Goal: Use online tool/utility: Utilize a website feature to perform a specific function

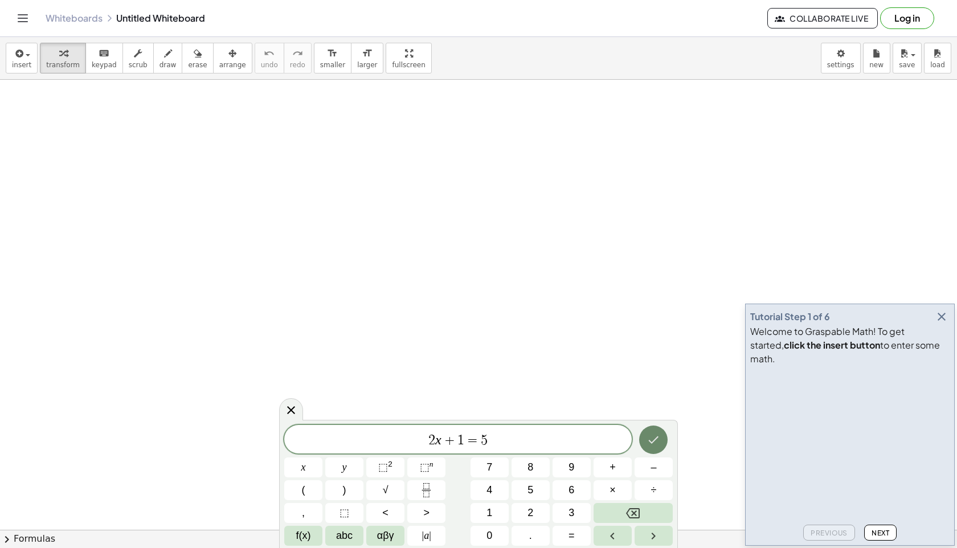
click at [657, 446] on icon "Done" at bounding box center [654, 440] width 14 height 14
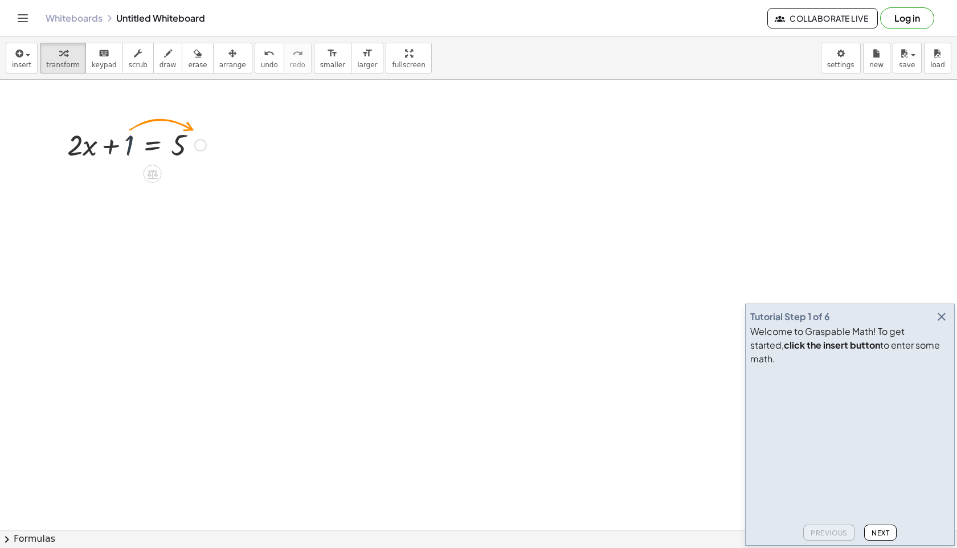
click at [132, 145] on div at bounding box center [137, 144] width 150 height 39
click at [205, 148] on div at bounding box center [200, 145] width 13 height 13
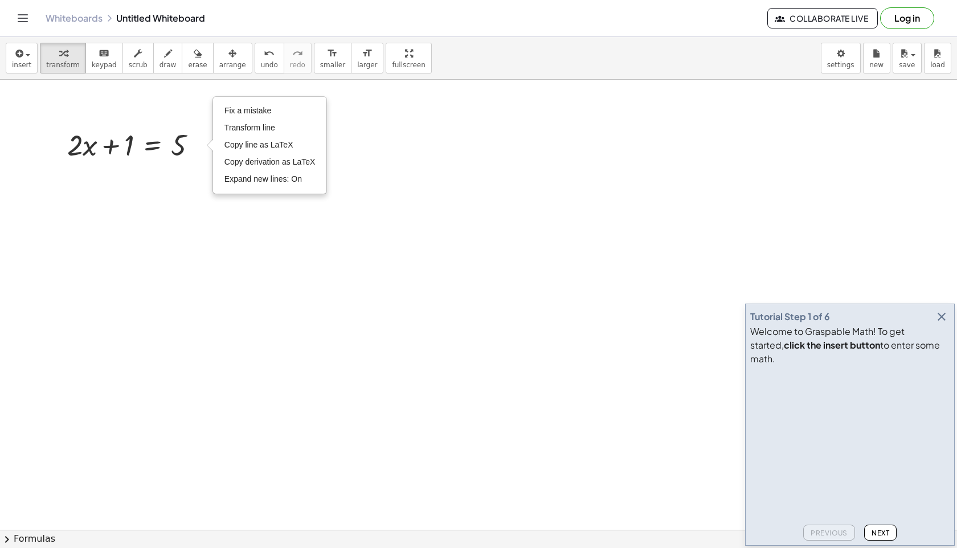
click at [158, 174] on icon at bounding box center [152, 174] width 12 height 12
click at [158, 174] on div "×" at bounding box center [153, 174] width 18 height 18
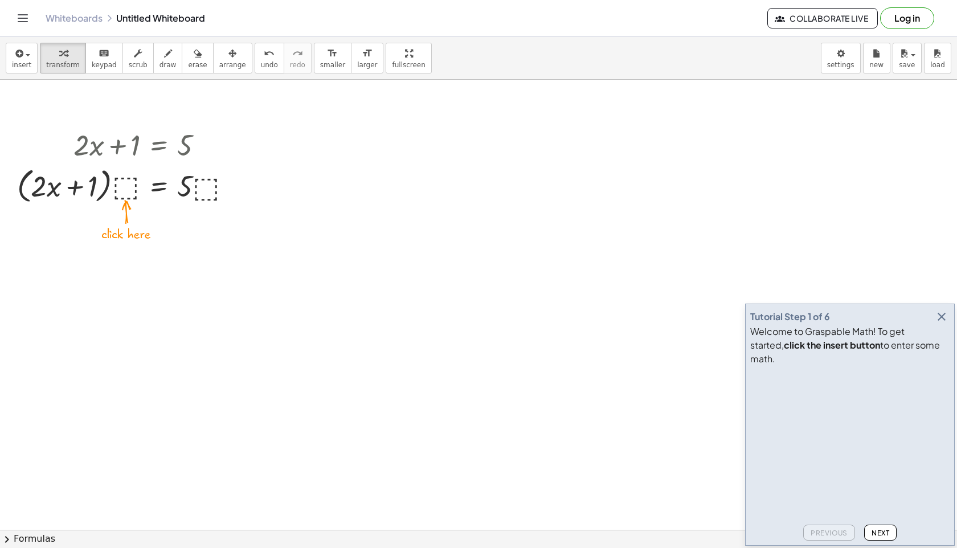
click at [26, 13] on icon "Toggle navigation" at bounding box center [23, 18] width 14 height 14
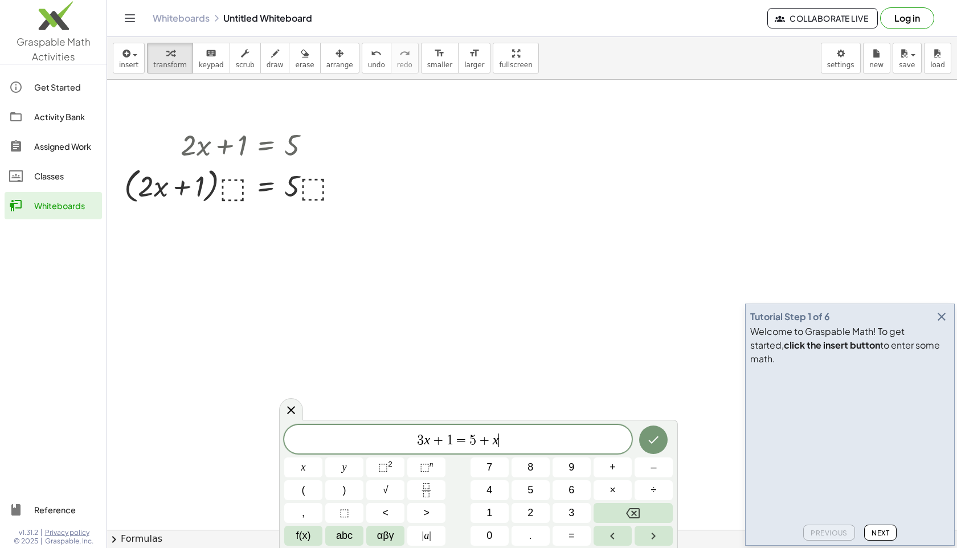
drag, startPoint x: 239, startPoint y: 218, endPoint x: 184, endPoint y: 6, distance: 218.5
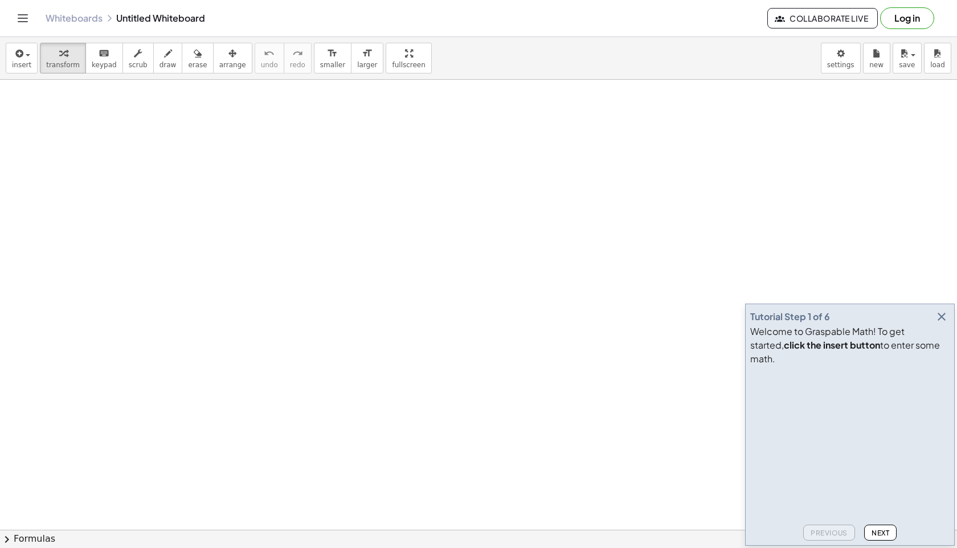
click at [939, 324] on icon "button" at bounding box center [942, 317] width 14 height 14
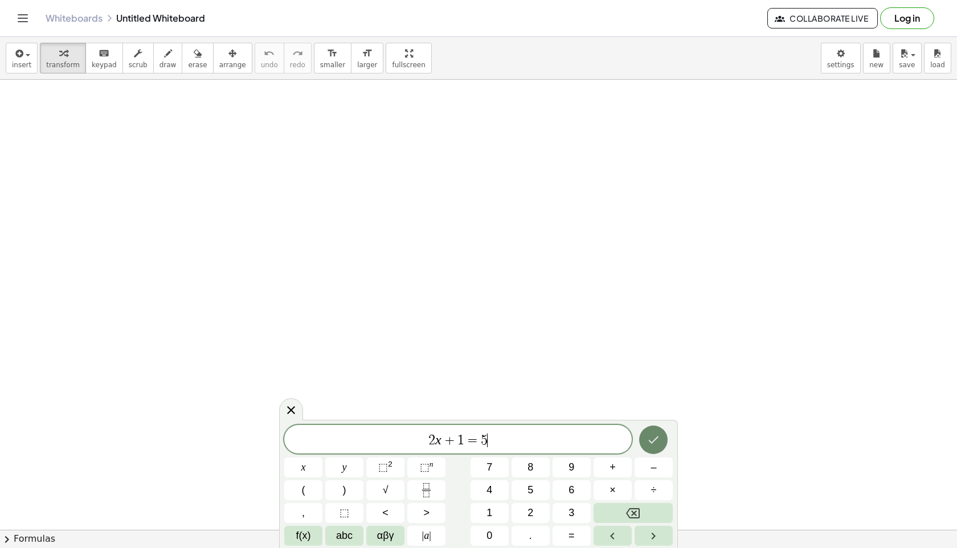
click at [648, 446] on icon "Done" at bounding box center [654, 440] width 14 height 14
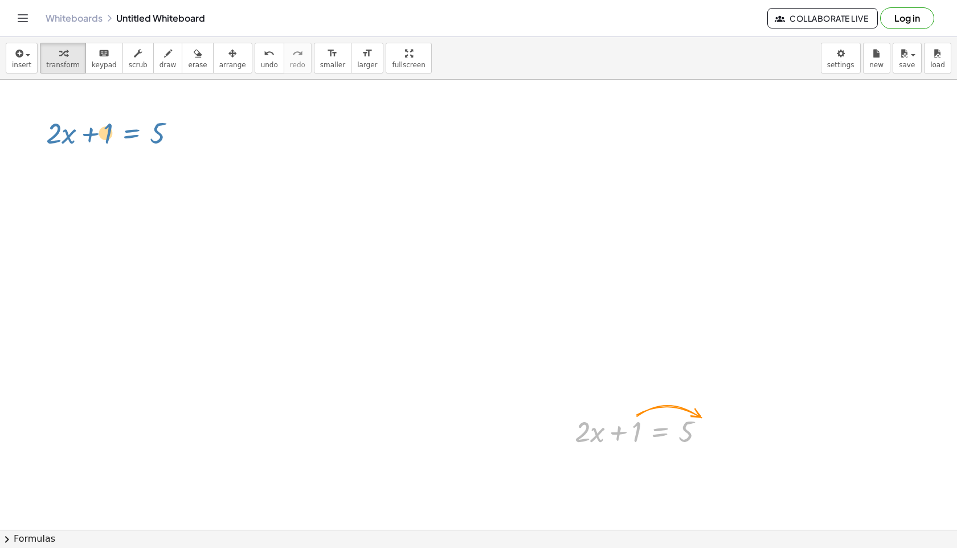
drag, startPoint x: 661, startPoint y: 434, endPoint x: 132, endPoint y: 137, distance: 607.3
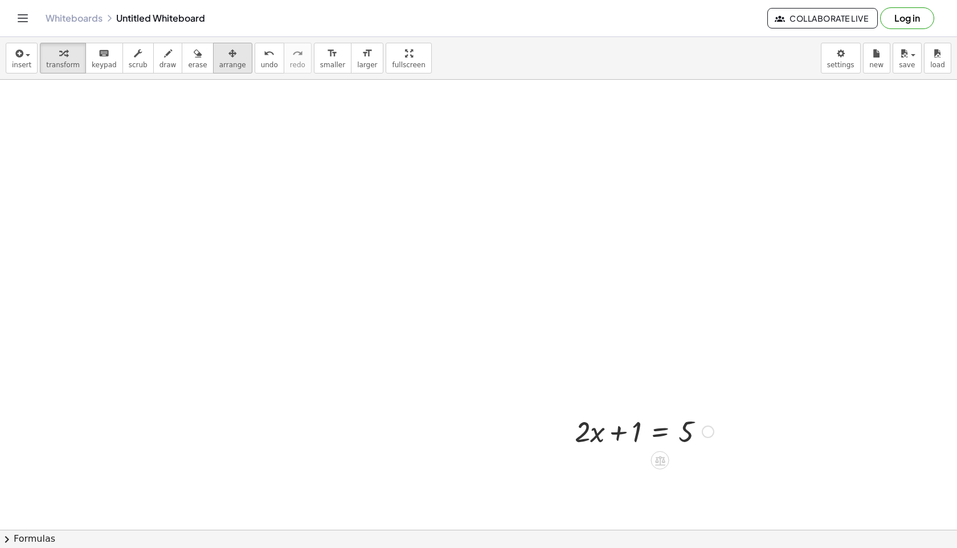
click at [228, 62] on span "arrange" at bounding box center [232, 65] width 27 height 8
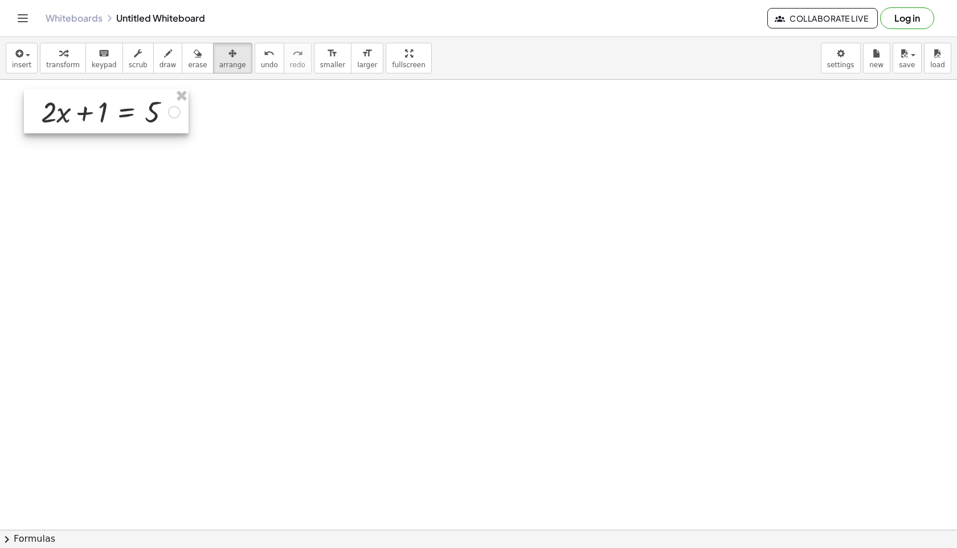
drag, startPoint x: 610, startPoint y: 430, endPoint x: 76, endPoint y: 109, distance: 622.5
click at [76, 109] on div at bounding box center [106, 111] width 165 height 44
click at [240, 52] on button "arrange" at bounding box center [232, 58] width 39 height 31
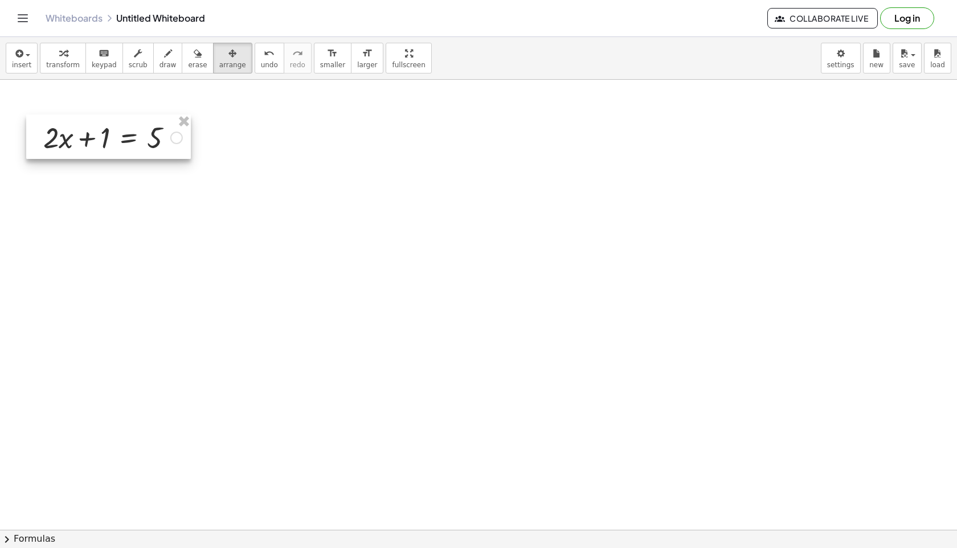
drag, startPoint x: 104, startPoint y: 104, endPoint x: 105, endPoint y: 128, distance: 23.4
click at [105, 128] on div at bounding box center [108, 137] width 165 height 44
click at [239, 56] on button "arrange" at bounding box center [232, 58] width 39 height 31
click at [95, 62] on span "keypad" at bounding box center [104, 65] width 25 height 8
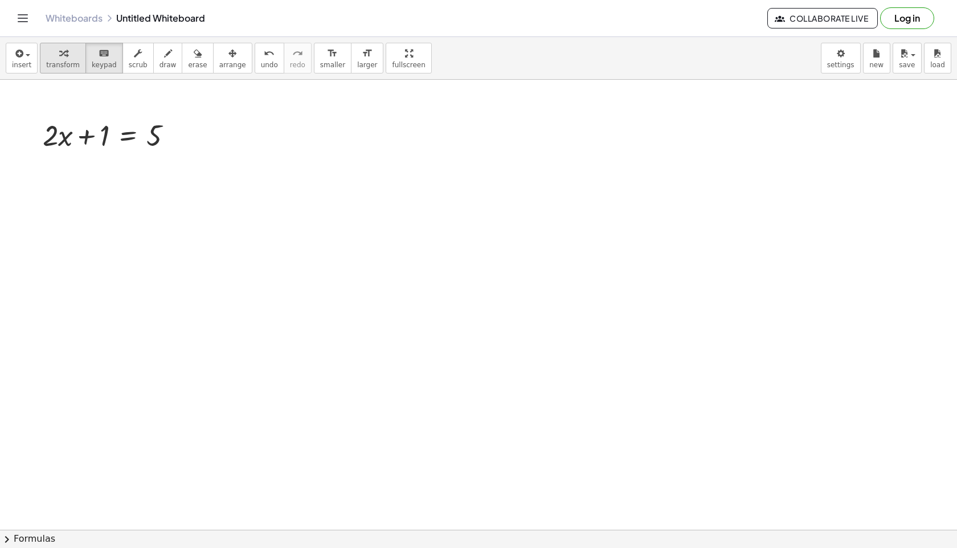
click at [72, 68] on span "transform" at bounding box center [63, 65] width 34 height 8
drag, startPoint x: 104, startPoint y: 137, endPoint x: 196, endPoint y: 141, distance: 91.8
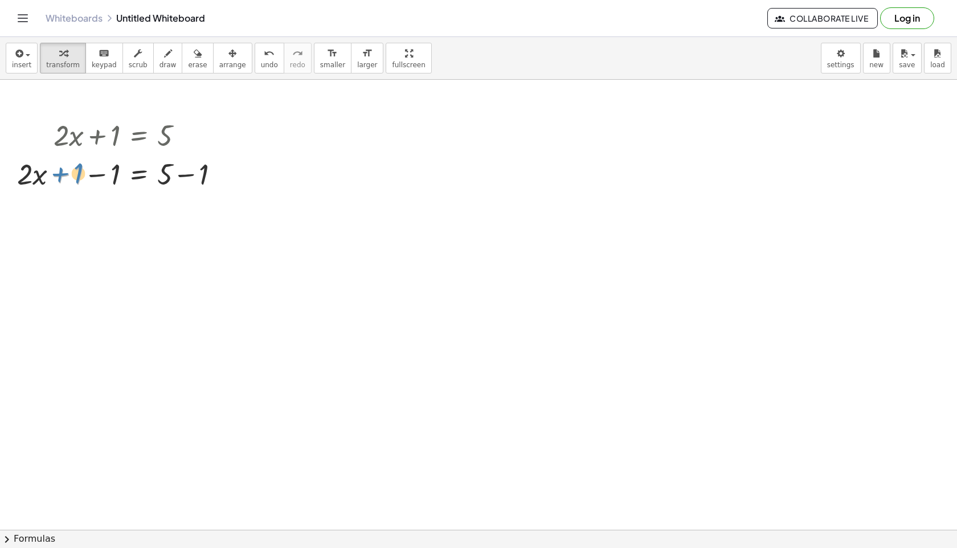
click at [79, 172] on div at bounding box center [122, 173] width 223 height 39
click at [99, 175] on div at bounding box center [122, 173] width 223 height 39
click at [184, 212] on div at bounding box center [122, 212] width 223 height 39
click at [141, 275] on icon at bounding box center [139, 281] width 12 height 12
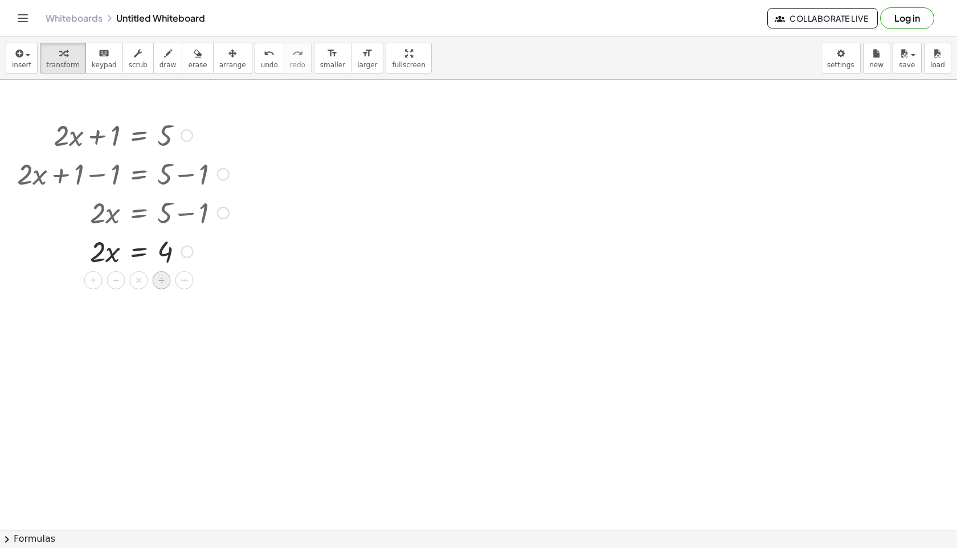
click at [160, 282] on span "÷" at bounding box center [161, 280] width 6 height 17
click at [103, 317] on div at bounding box center [122, 298] width 223 height 57
click at [136, 302] on div at bounding box center [122, 298] width 223 height 57
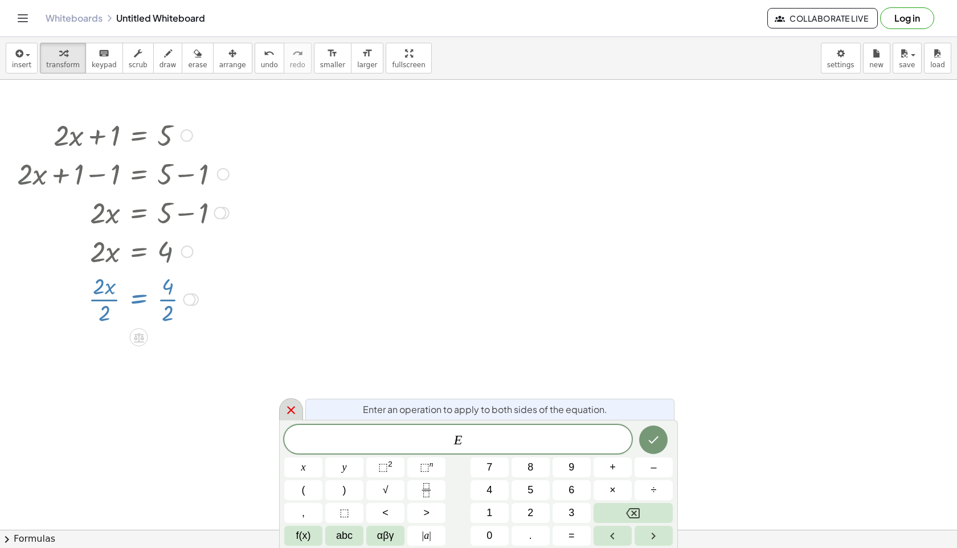
click at [292, 411] on icon at bounding box center [291, 410] width 8 height 8
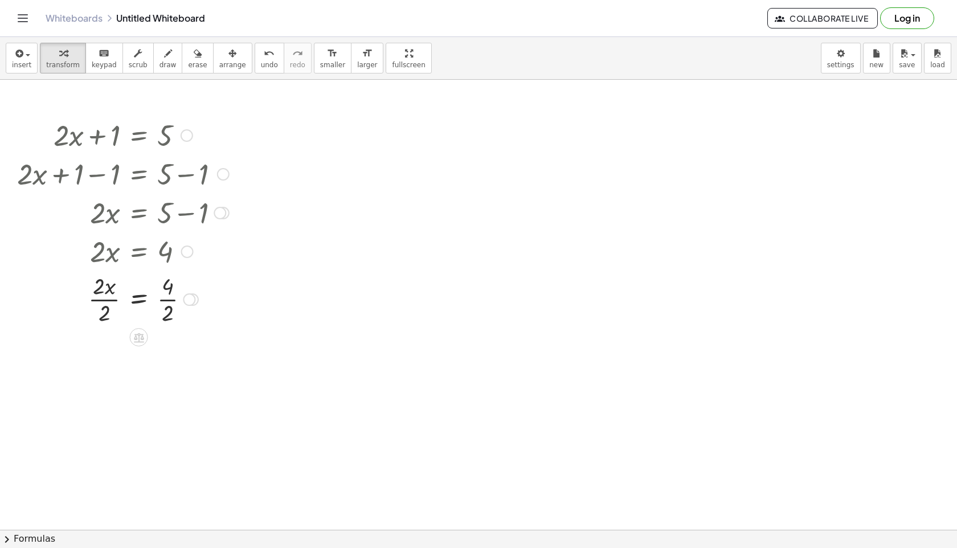
click at [140, 297] on div at bounding box center [122, 298] width 223 height 57
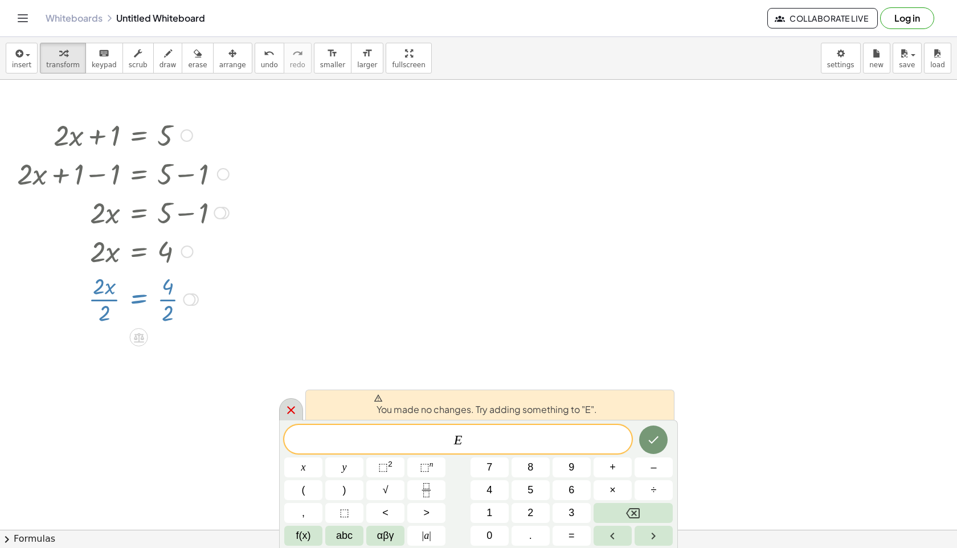
click at [293, 411] on icon at bounding box center [291, 410] width 8 height 8
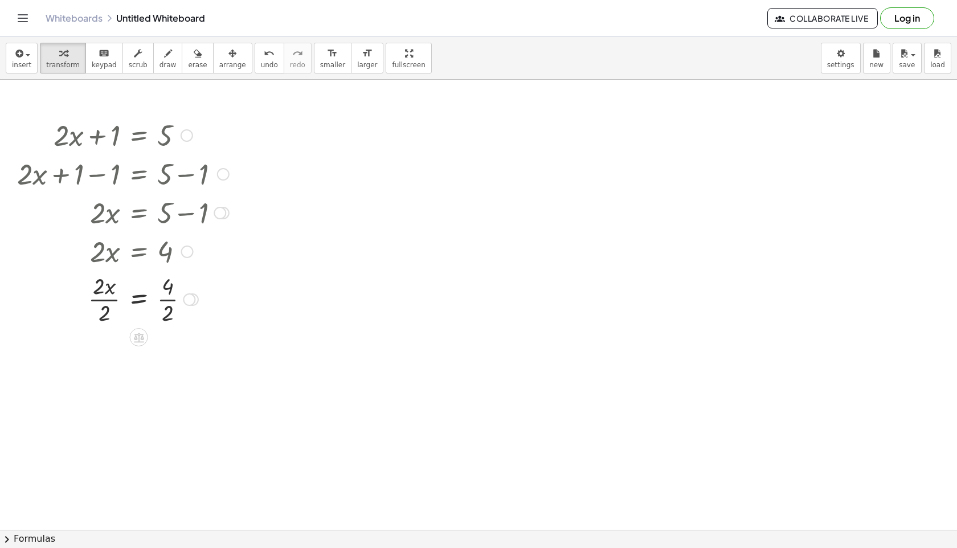
click at [171, 300] on div at bounding box center [122, 298] width 223 height 57
click at [105, 354] on div at bounding box center [122, 355] width 223 height 57
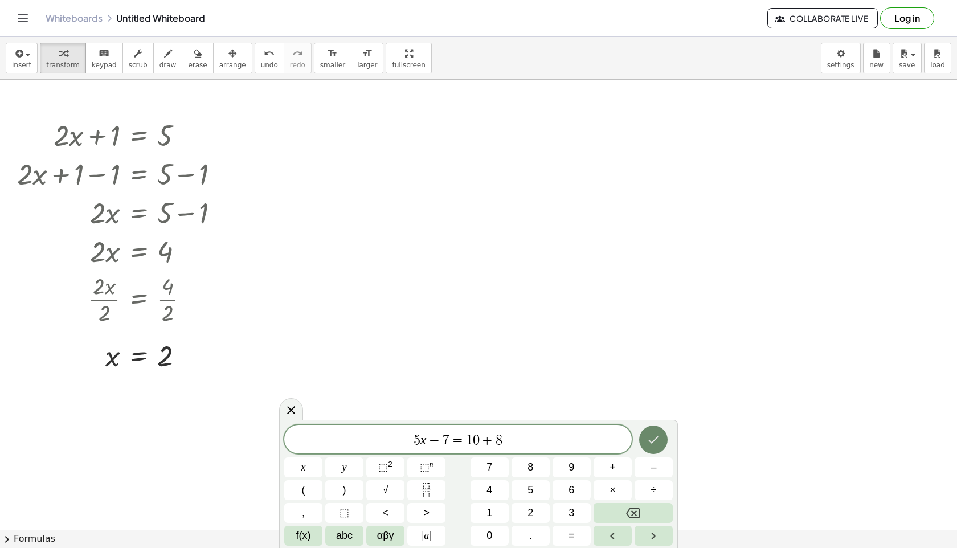
click at [651, 441] on icon "Done" at bounding box center [654, 440] width 14 height 14
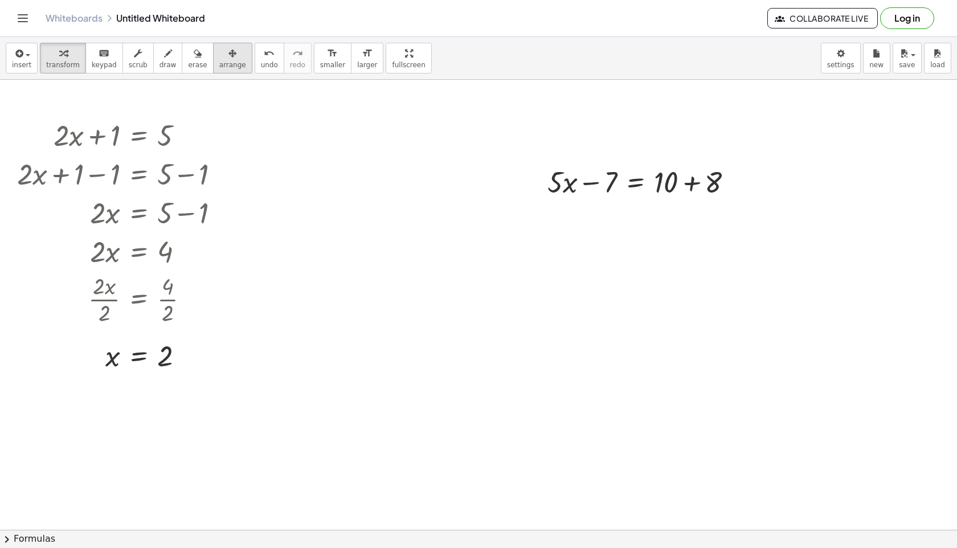
click at [216, 60] on button "arrange" at bounding box center [232, 58] width 39 height 31
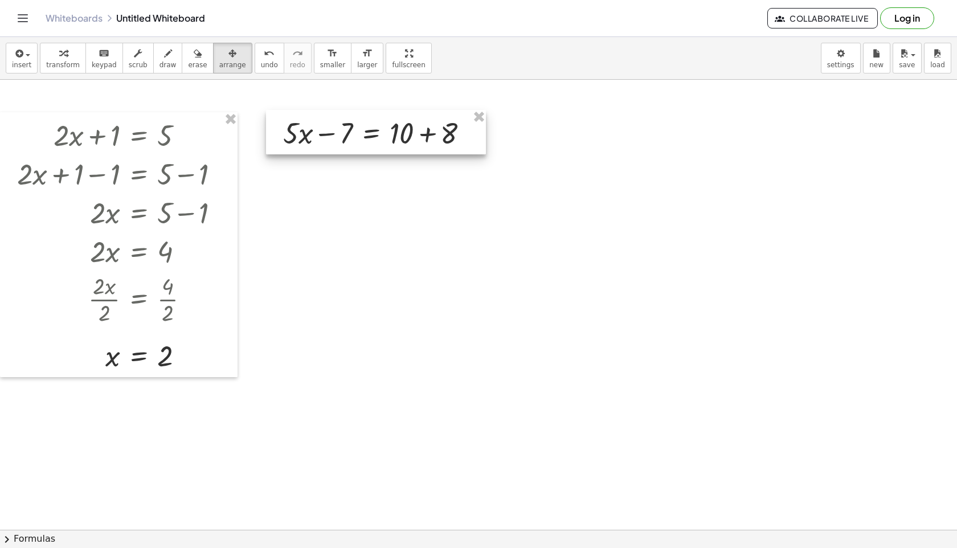
drag, startPoint x: 704, startPoint y: 181, endPoint x: 439, endPoint y: 130, distance: 269.8
click at [439, 130] on div at bounding box center [376, 132] width 220 height 44
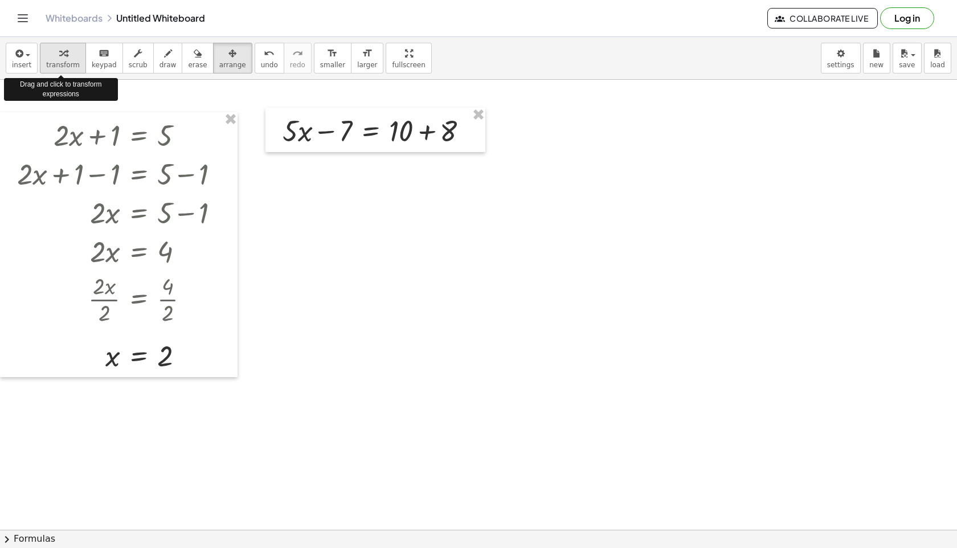
click at [73, 56] on div "button" at bounding box center [63, 53] width 34 height 14
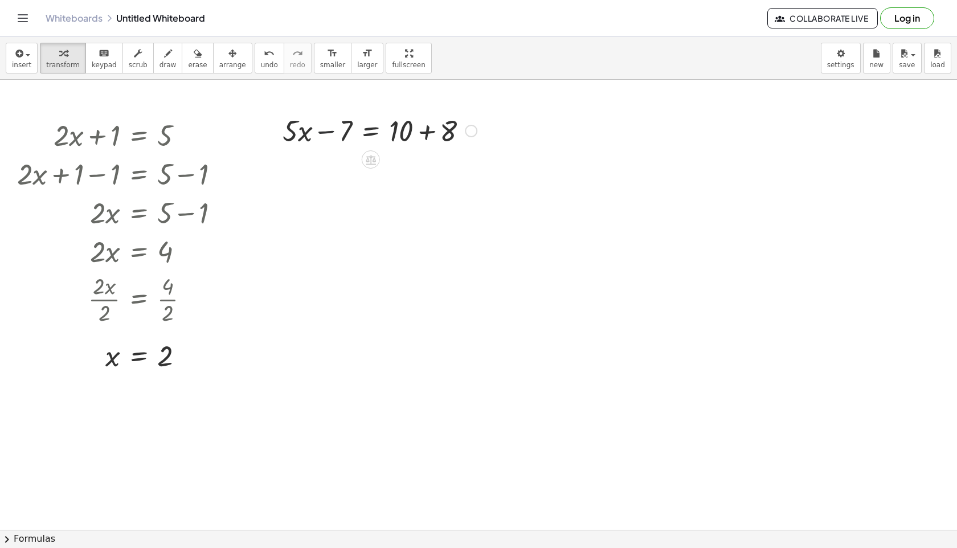
click at [331, 130] on div at bounding box center [380, 130] width 206 height 39
click at [429, 133] on div at bounding box center [380, 130] width 206 height 39
click at [321, 173] on div at bounding box center [380, 168] width 206 height 39
click at [300, 171] on div at bounding box center [380, 168] width 206 height 39
click at [292, 170] on div at bounding box center [380, 168] width 206 height 39
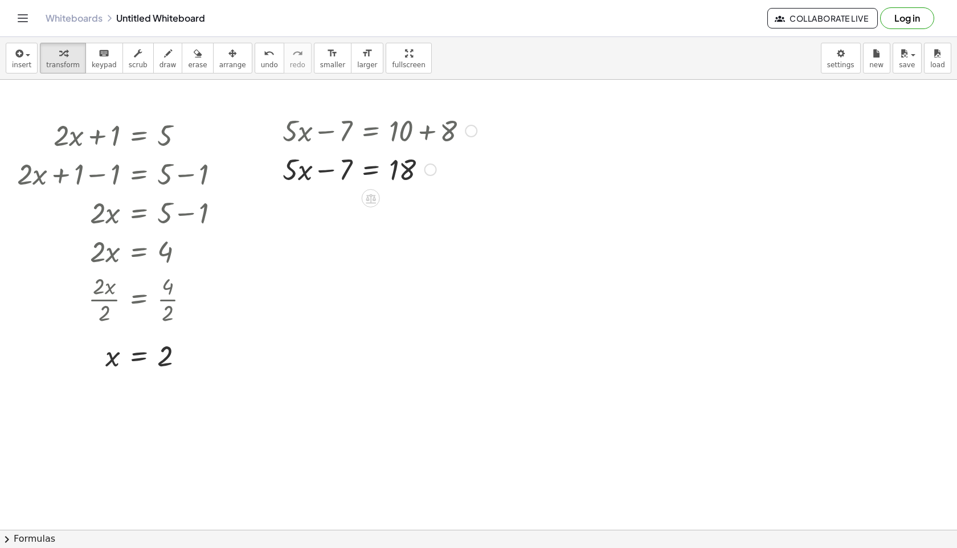
click at [379, 169] on div at bounding box center [380, 168] width 206 height 39
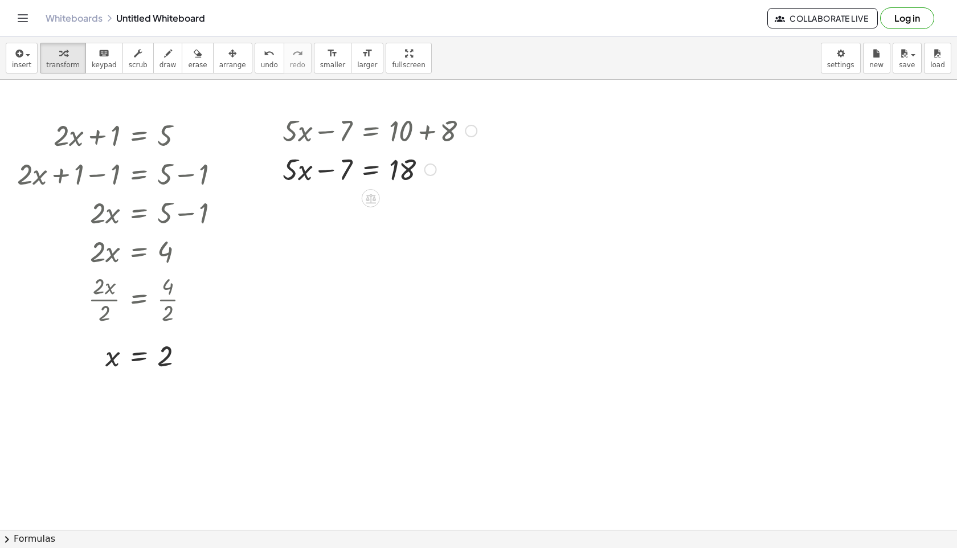
click at [332, 173] on div at bounding box center [380, 168] width 206 height 39
click at [332, 172] on div at bounding box center [380, 168] width 206 height 39
click at [345, 174] on div at bounding box center [380, 168] width 206 height 39
click at [368, 202] on icon at bounding box center [371, 199] width 10 height 10
click at [394, 201] on span "÷" at bounding box center [393, 198] width 6 height 17
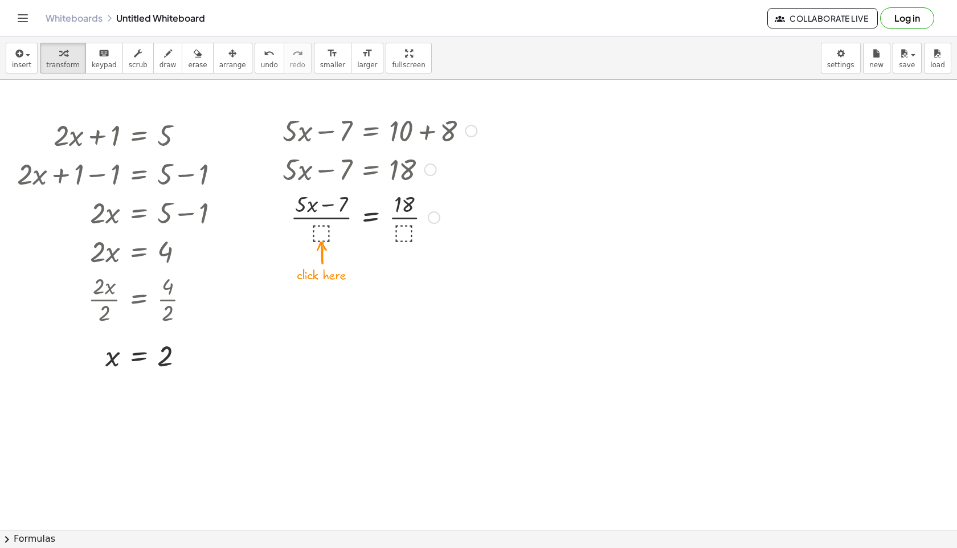
click at [325, 230] on div at bounding box center [380, 216] width 206 height 57
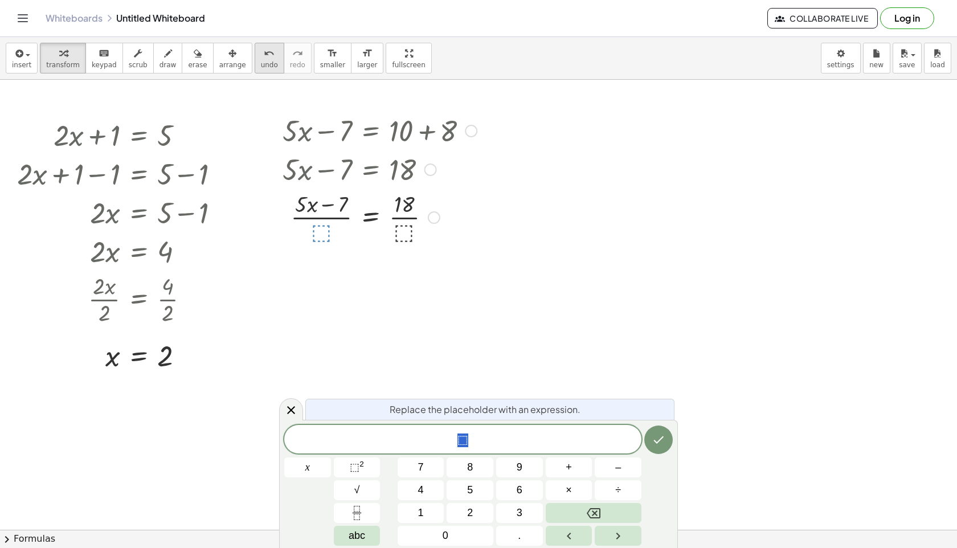
click at [259, 60] on button "undo undo" at bounding box center [270, 58] width 30 height 31
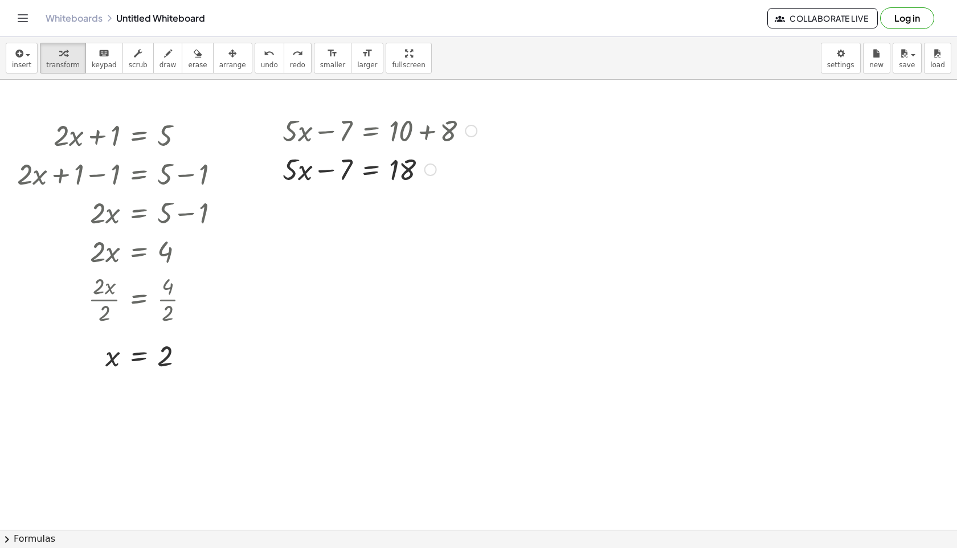
click at [433, 167] on div at bounding box center [430, 170] width 13 height 13
click at [416, 246] on div "+ · 5 · x − 7 = + 10 + 8 + · 5 · x − 7 = 18 Transform line Copy line as LaTeX C…" at bounding box center [375, 178] width 220 height 140
click at [328, 173] on div at bounding box center [380, 168] width 206 height 39
click at [343, 177] on div at bounding box center [380, 168] width 206 height 39
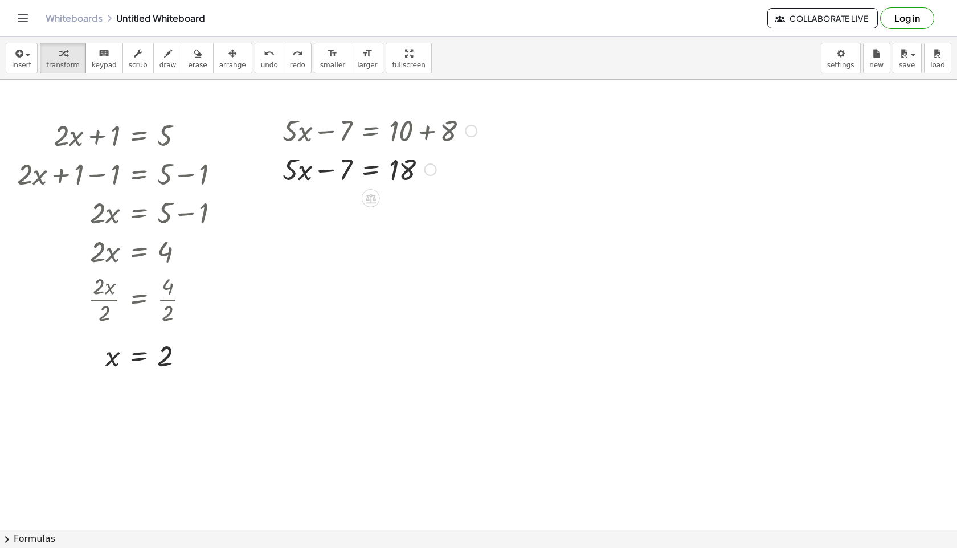
click at [303, 166] on div at bounding box center [380, 168] width 206 height 39
click at [330, 167] on div at bounding box center [380, 168] width 206 height 39
click at [350, 177] on div at bounding box center [380, 168] width 206 height 39
click at [302, 174] on div at bounding box center [380, 168] width 206 height 39
click at [323, 178] on div at bounding box center [380, 168] width 206 height 39
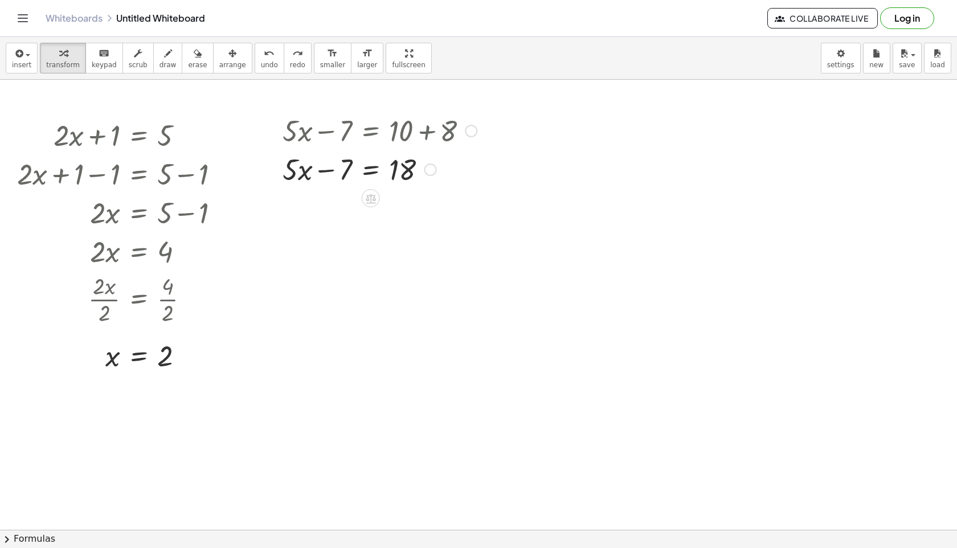
click at [330, 177] on div at bounding box center [380, 168] width 206 height 39
click at [325, 175] on div at bounding box center [380, 168] width 206 height 39
click at [310, 168] on div at bounding box center [380, 168] width 206 height 39
click at [318, 172] on div at bounding box center [380, 168] width 206 height 39
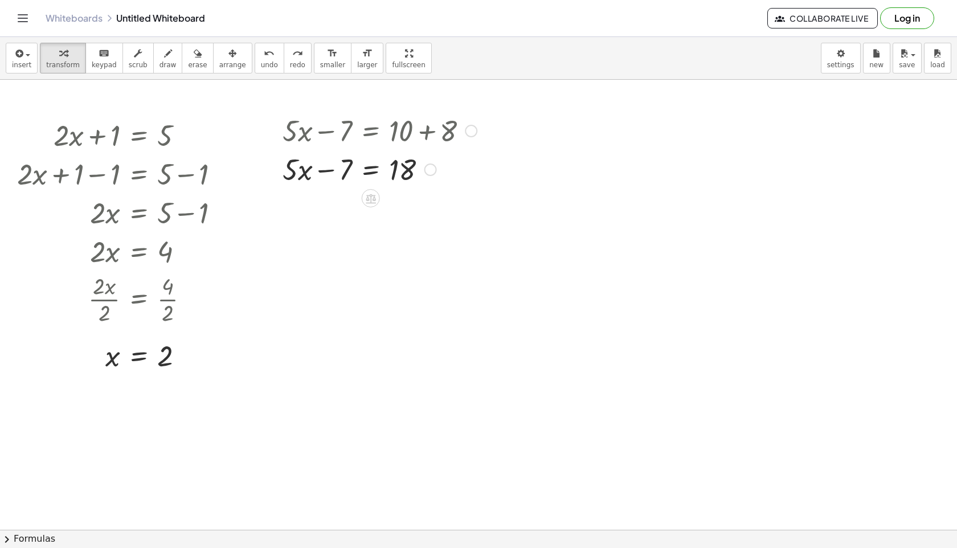
click at [367, 174] on div at bounding box center [380, 168] width 206 height 39
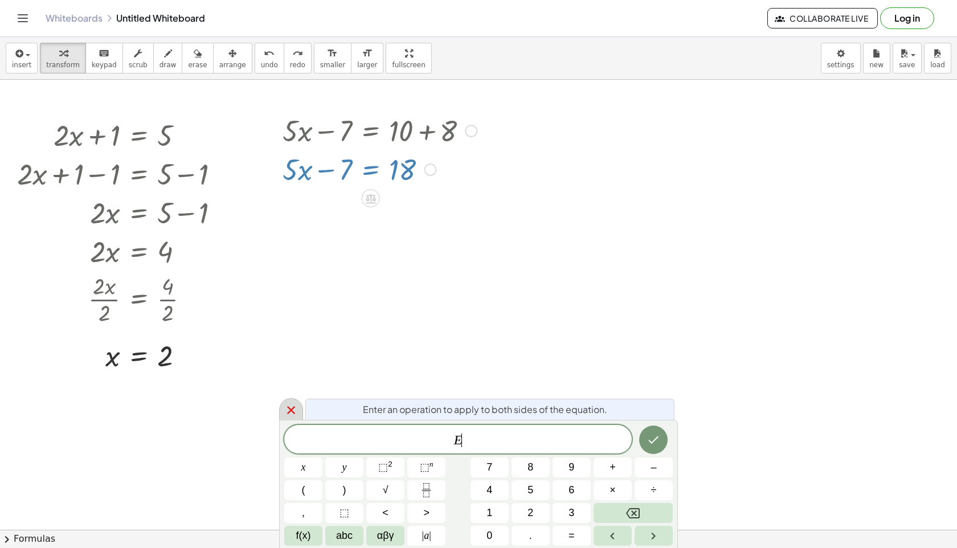
click at [286, 410] on icon at bounding box center [291, 410] width 14 height 14
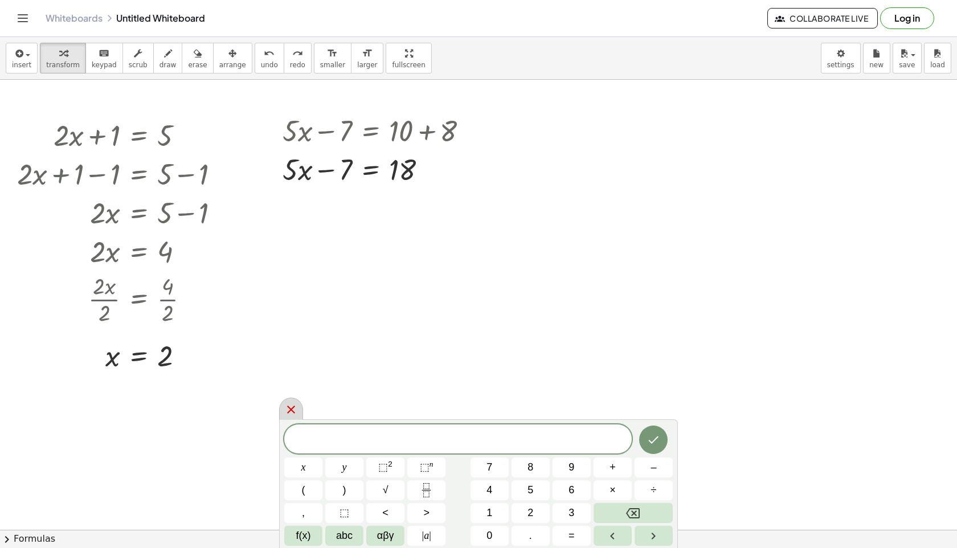
click at [295, 406] on icon at bounding box center [291, 410] width 8 height 8
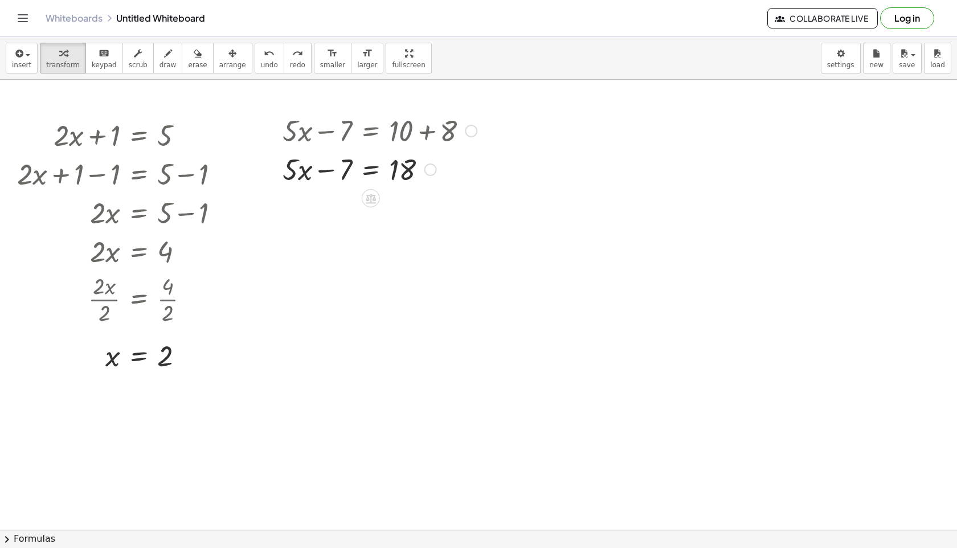
click at [327, 173] on div at bounding box center [380, 168] width 206 height 39
click at [295, 183] on div at bounding box center [380, 168] width 206 height 39
click at [411, 174] on div at bounding box center [380, 168] width 206 height 39
click at [376, 168] on div at bounding box center [380, 168] width 206 height 39
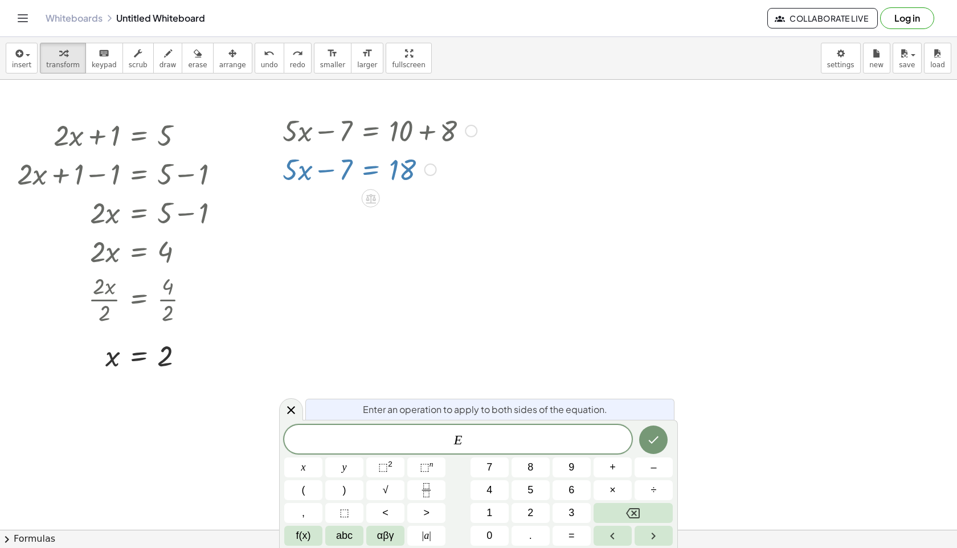
click at [474, 245] on div "+ · 5 · x − 7 = + 10 + 8 + · 5 · x − 7 = 18 Transform line Copy line as LaTeX C…" at bounding box center [375, 178] width 220 height 140
click at [293, 411] on icon at bounding box center [291, 410] width 14 height 14
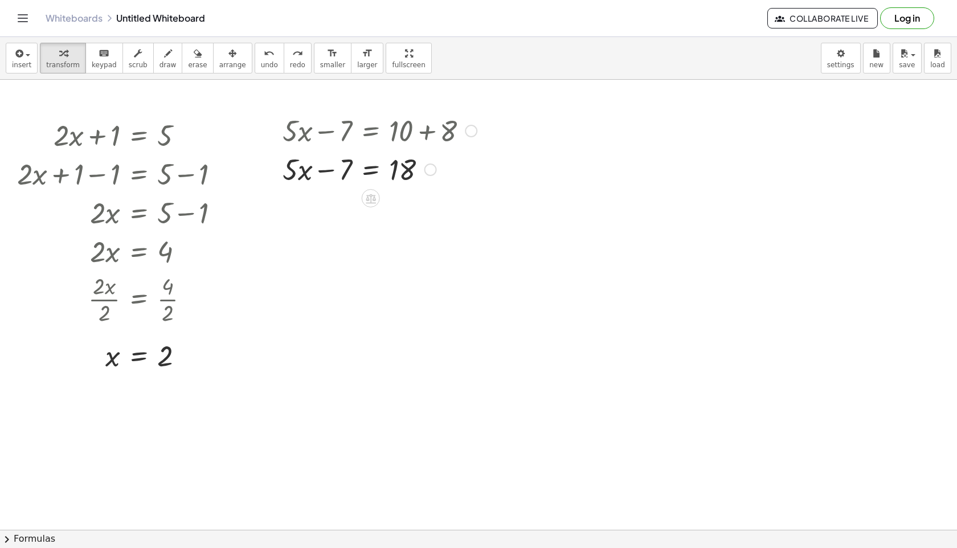
click at [332, 170] on div at bounding box center [380, 168] width 206 height 39
click at [382, 169] on div at bounding box center [380, 168] width 206 height 39
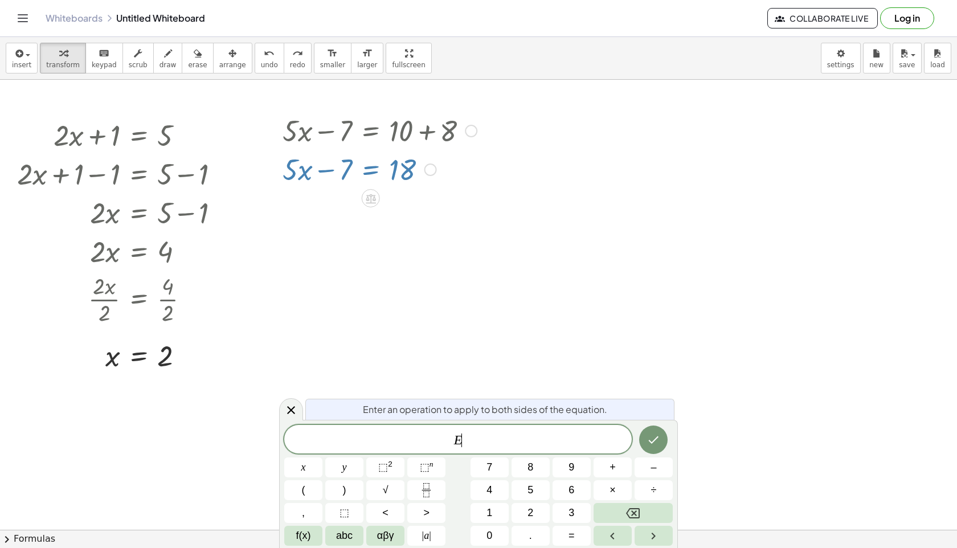
click at [377, 169] on div at bounding box center [380, 168] width 206 height 39
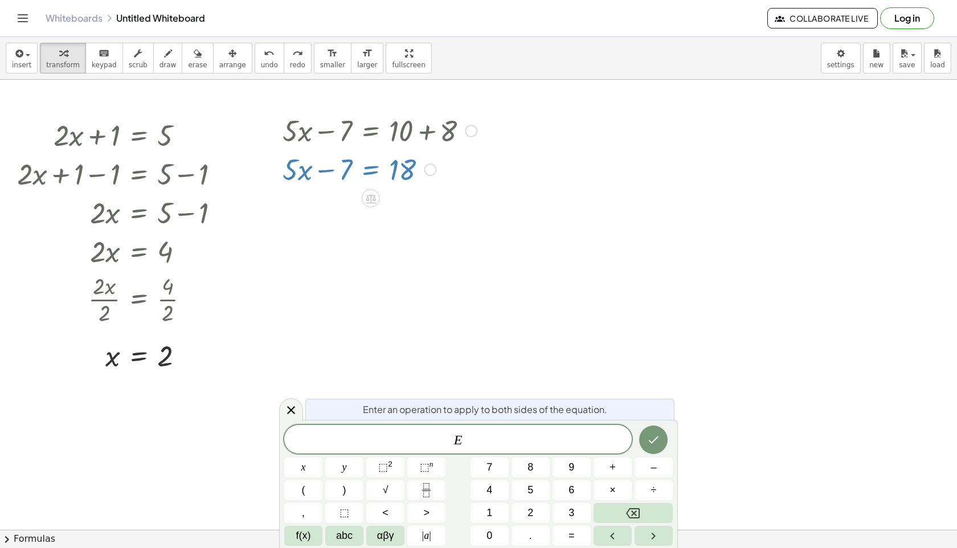
click at [404, 215] on div "+ · 5 · x − 7 = + 10 + 8 + · 5 · x − 7 = 18 Transform line Copy line as LaTeX C…" at bounding box center [375, 178] width 220 height 140
click at [431, 167] on div "Transform line Copy line as LaTeX Copy derivation as LaTeX Expand new lines: On" at bounding box center [430, 170] width 13 height 13
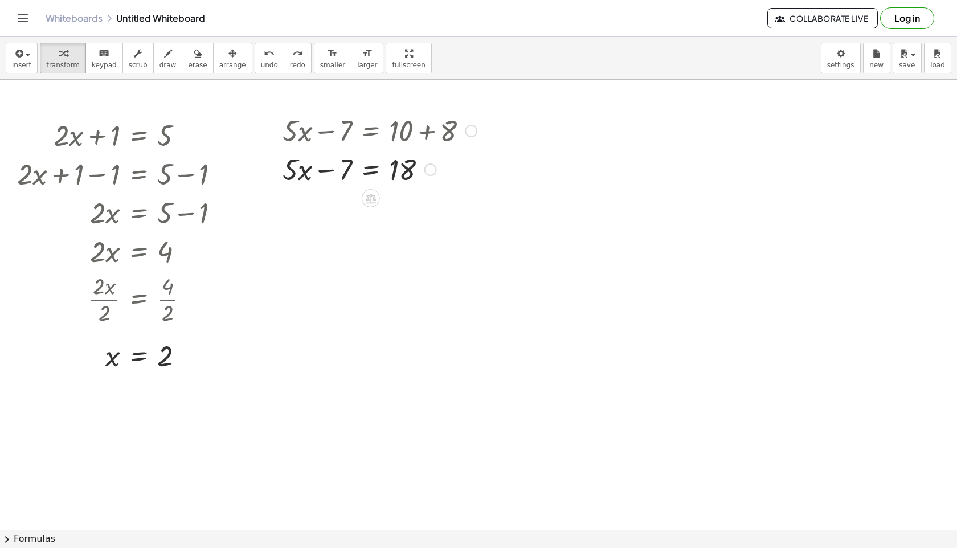
click at [345, 168] on div at bounding box center [380, 168] width 206 height 39
click at [371, 164] on div at bounding box center [380, 168] width 206 height 39
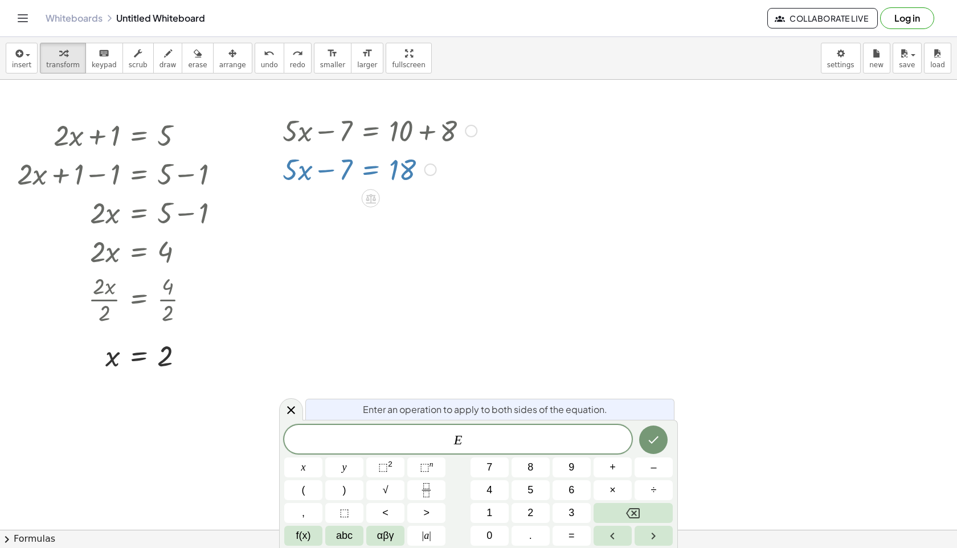
click at [411, 169] on div at bounding box center [380, 168] width 206 height 39
click at [297, 404] on icon at bounding box center [291, 410] width 14 height 14
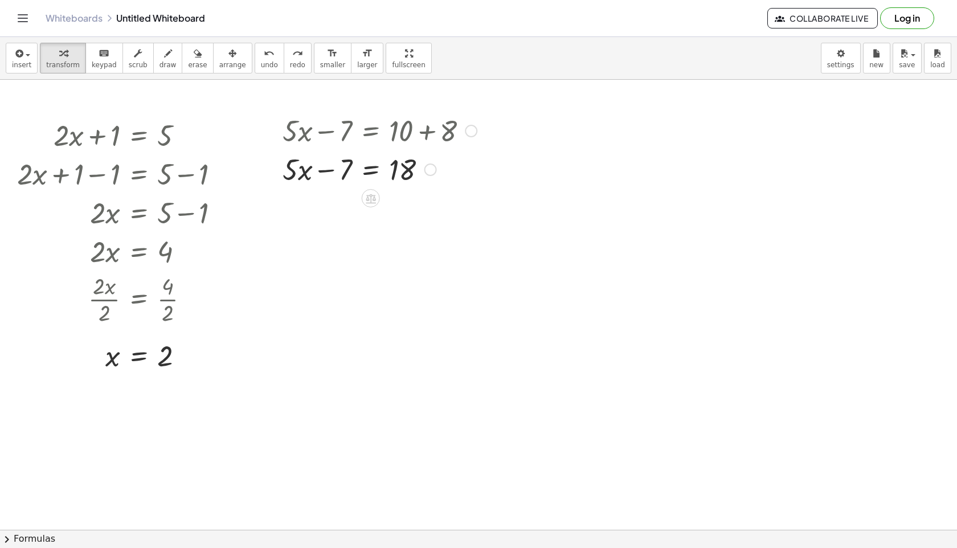
click at [304, 185] on div at bounding box center [380, 168] width 206 height 39
drag, startPoint x: 340, startPoint y: 166, endPoint x: 437, endPoint y: 170, distance: 97.0
click at [437, 170] on div at bounding box center [380, 168] width 206 height 39
click at [326, 210] on div at bounding box center [380, 207] width 206 height 39
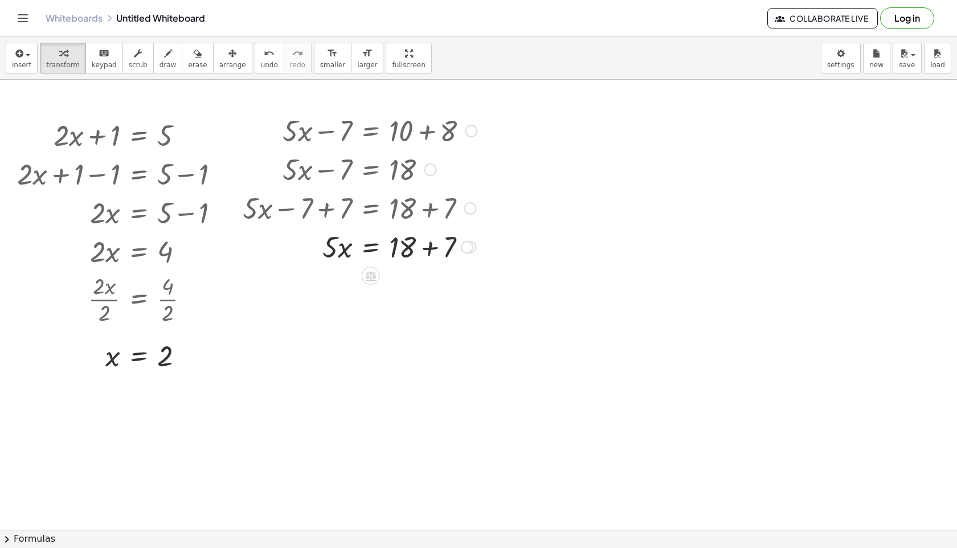
click at [434, 247] on div at bounding box center [380, 246] width 206 height 39
click at [370, 313] on icon at bounding box center [371, 315] width 10 height 10
click at [398, 313] on div "÷" at bounding box center [394, 314] width 18 height 18
click at [341, 350] on div at bounding box center [380, 332] width 206 height 57
click at [408, 334] on div at bounding box center [380, 332] width 206 height 57
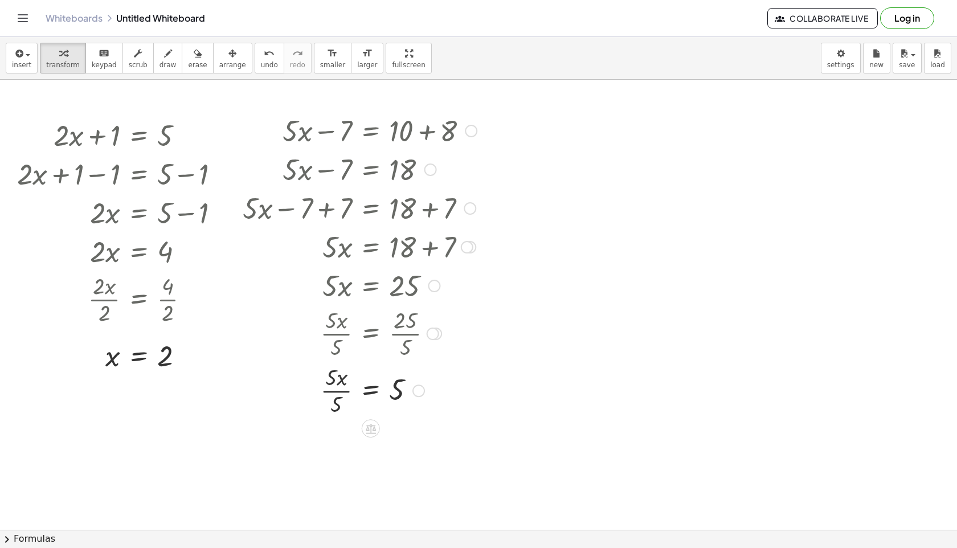
click at [336, 386] on div at bounding box center [380, 389] width 206 height 57
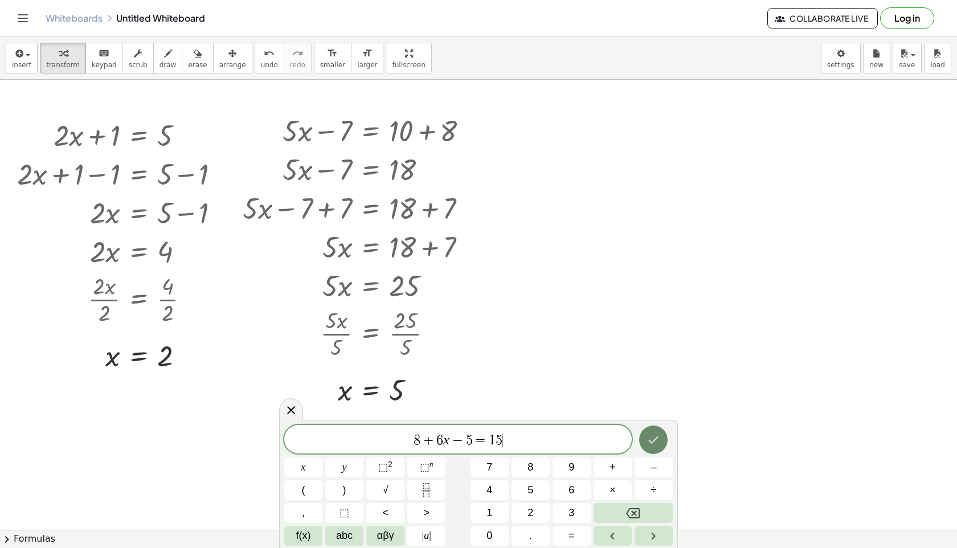
click at [656, 441] on icon "Done" at bounding box center [654, 440] width 14 height 14
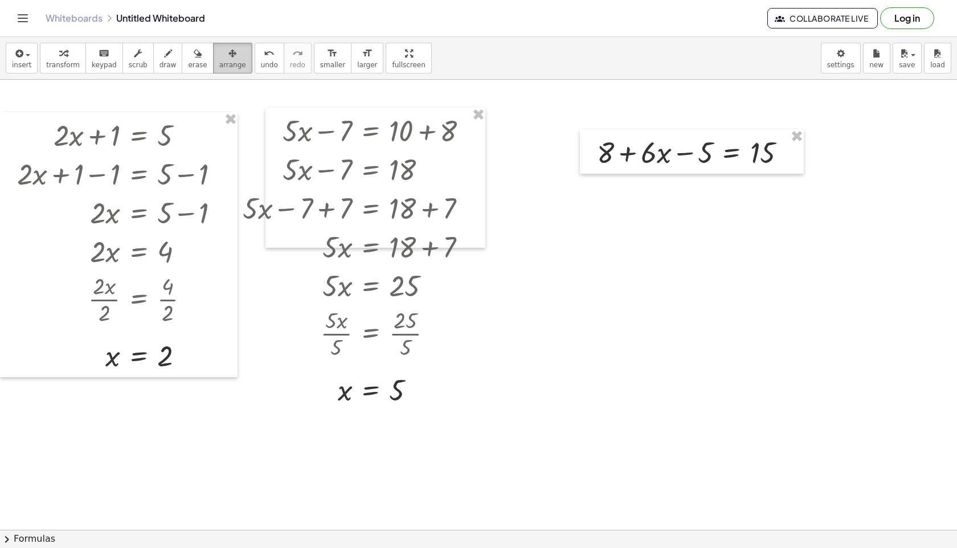
click at [224, 63] on span "arrange" at bounding box center [232, 65] width 27 height 8
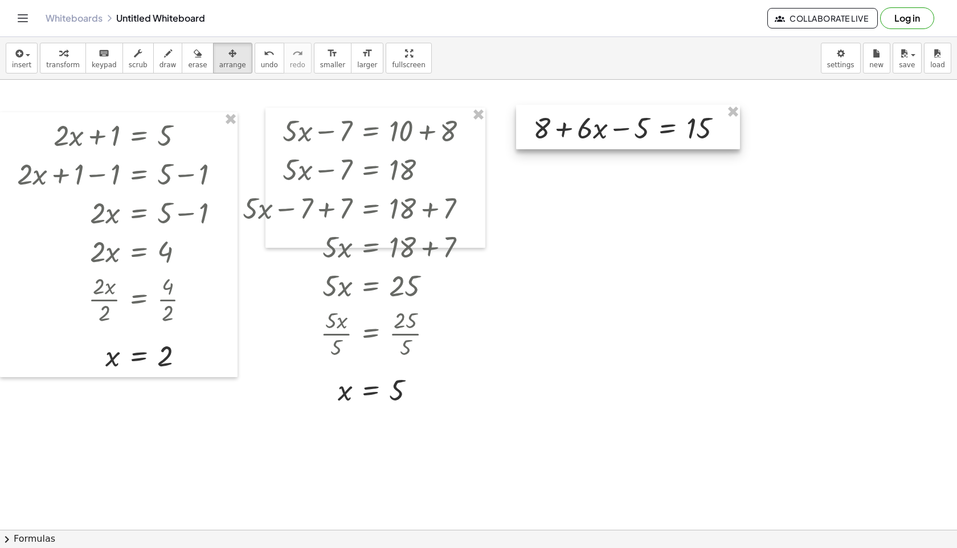
drag, startPoint x: 693, startPoint y: 146, endPoint x: 630, endPoint y: 121, distance: 68.0
click at [630, 121] on div at bounding box center [628, 127] width 224 height 44
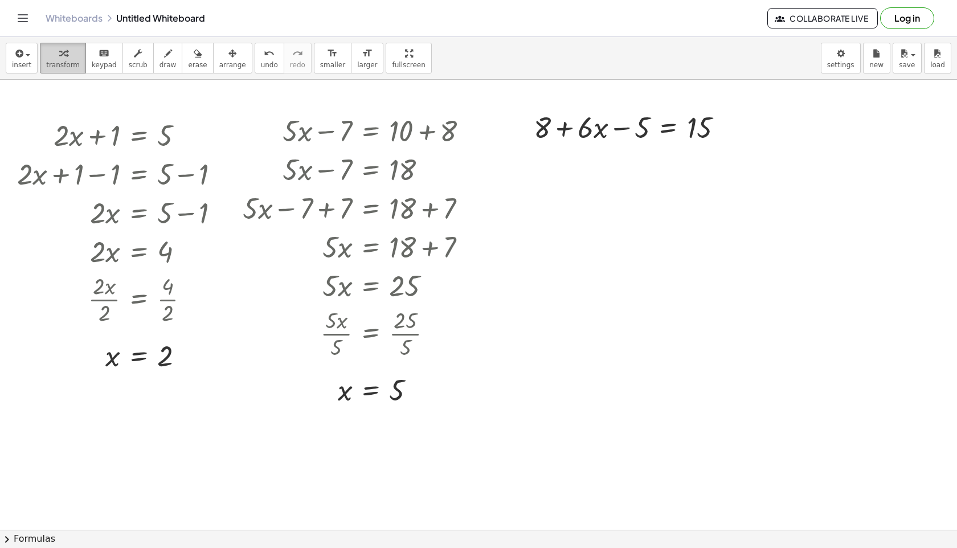
click at [67, 60] on button "transform" at bounding box center [63, 58] width 46 height 31
click at [561, 128] on div at bounding box center [633, 126] width 210 height 39
click at [622, 128] on div at bounding box center [633, 126] width 210 height 39
click at [645, 129] on div at bounding box center [633, 126] width 210 height 39
click at [714, 128] on div at bounding box center [633, 126] width 210 height 39
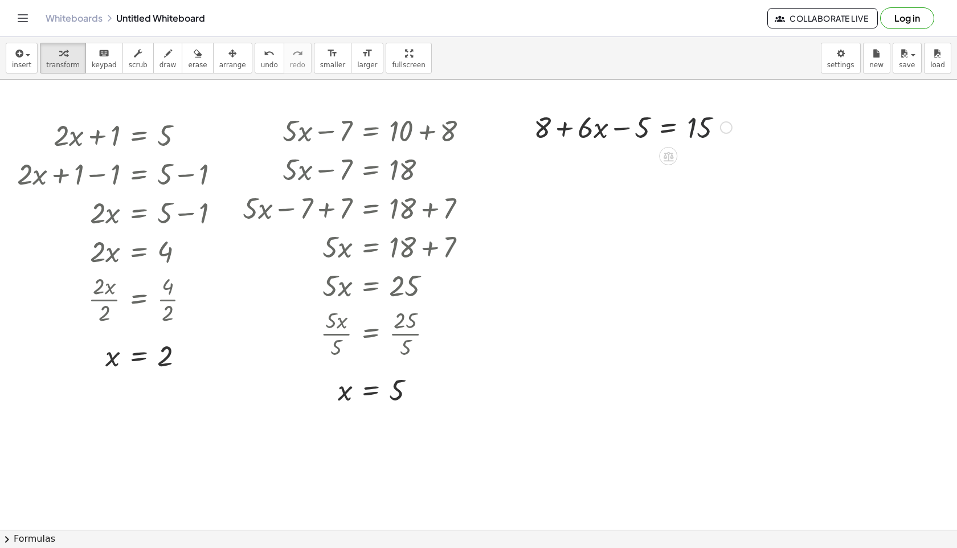
click at [698, 128] on div at bounding box center [633, 126] width 210 height 39
click at [665, 128] on div at bounding box center [633, 126] width 210 height 39
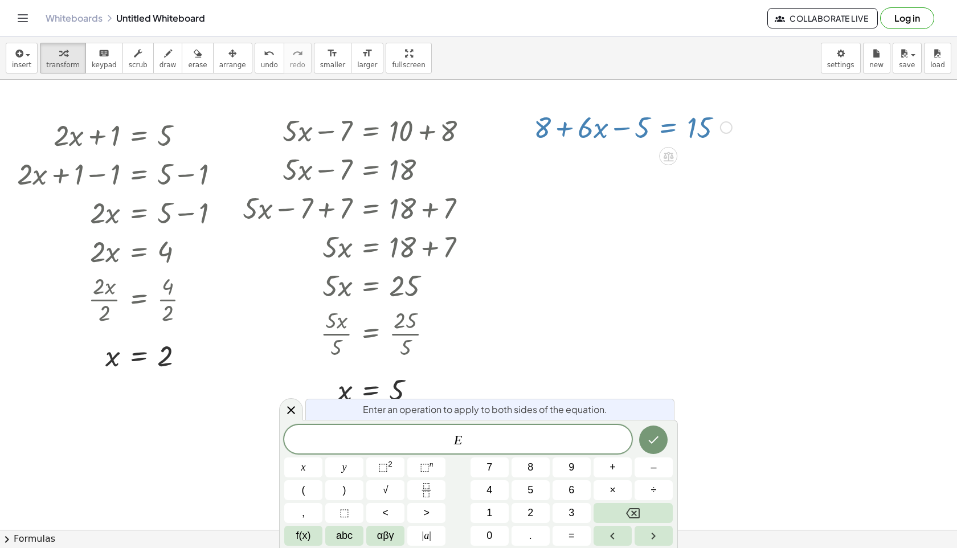
click at [630, 129] on div at bounding box center [633, 126] width 210 height 39
click at [292, 406] on icon at bounding box center [291, 410] width 14 height 14
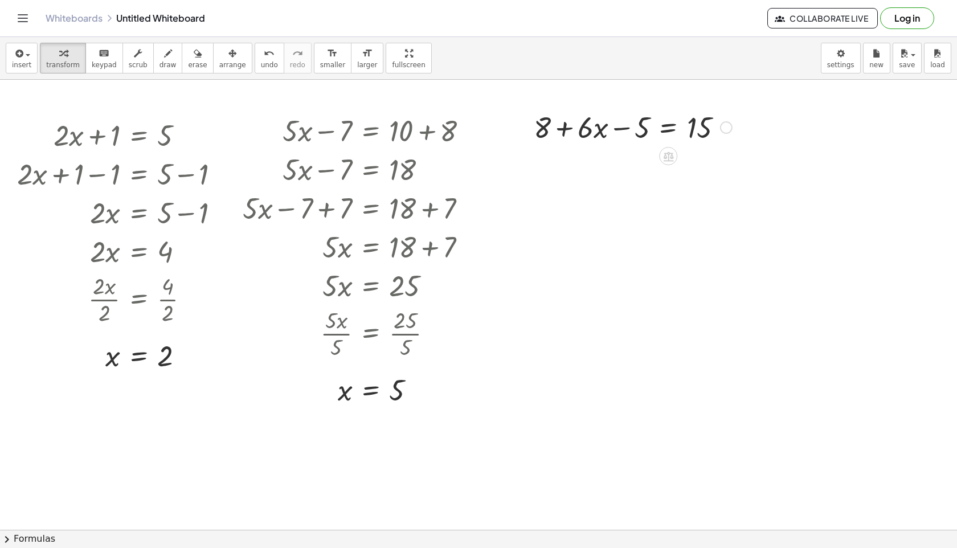
click at [564, 131] on div at bounding box center [633, 126] width 210 height 39
click at [547, 126] on div at bounding box center [633, 126] width 210 height 39
click at [615, 126] on div at bounding box center [633, 126] width 210 height 39
click at [639, 120] on div at bounding box center [633, 126] width 210 height 39
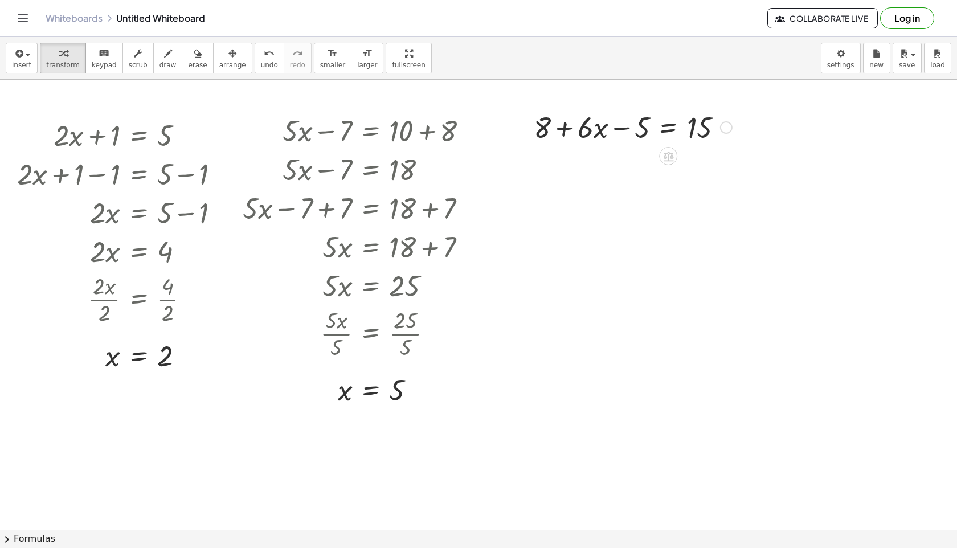
click at [647, 137] on div at bounding box center [633, 126] width 210 height 39
drag, startPoint x: 647, startPoint y: 134, endPoint x: 739, endPoint y: 138, distance: 92.9
click at [621, 129] on div at bounding box center [632, 126] width 293 height 39
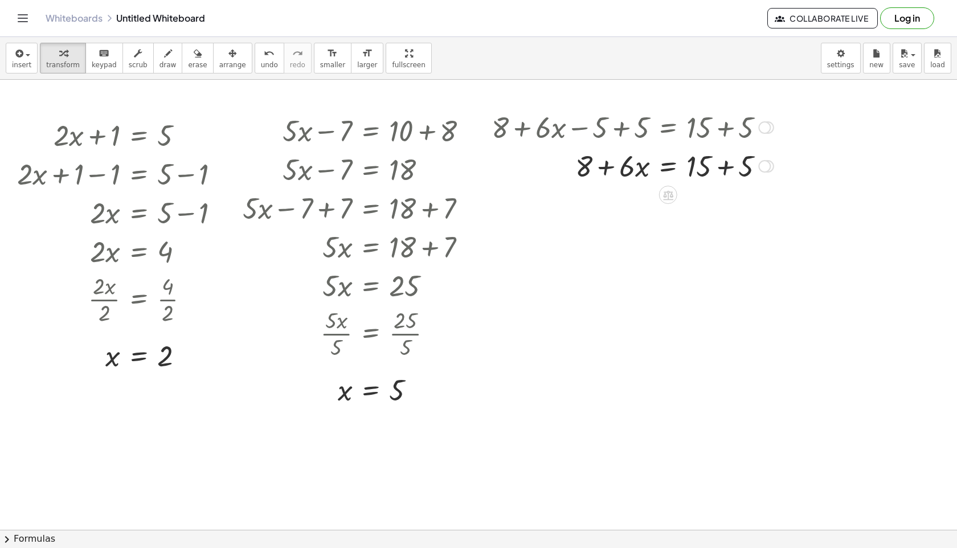
click at [722, 164] on div at bounding box center [632, 165] width 293 height 39
click at [608, 166] on div at bounding box center [632, 165] width 293 height 39
drag, startPoint x: 588, startPoint y: 169, endPoint x: 743, endPoint y: 164, distance: 155.6
click at [743, 164] on div at bounding box center [632, 165] width 293 height 39
click at [565, 167] on div at bounding box center [636, 165] width 300 height 39
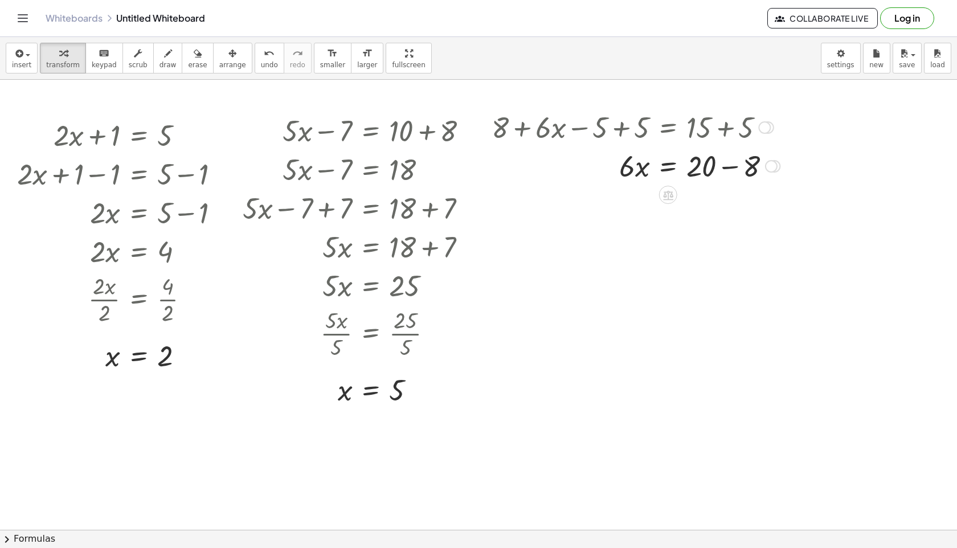
click at [731, 167] on div at bounding box center [636, 165] width 300 height 39
click at [673, 193] on icon at bounding box center [668, 195] width 12 height 12
click at [688, 197] on span "÷" at bounding box center [691, 195] width 6 height 17
click at [637, 185] on div at bounding box center [632, 165] width 293 height 57
click at [645, 162] on div at bounding box center [632, 165] width 293 height 57
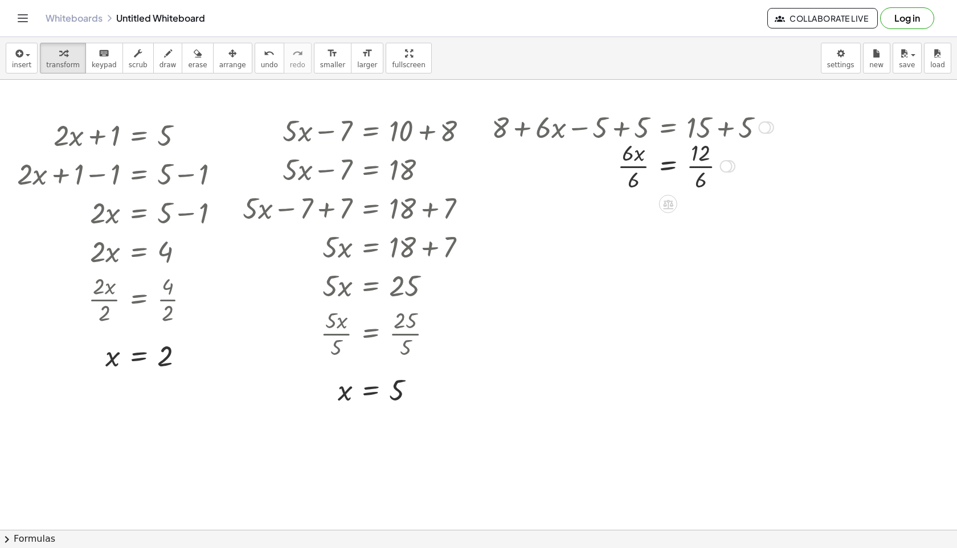
click at [708, 167] on div at bounding box center [632, 165] width 293 height 57
click at [633, 169] on div at bounding box center [632, 165] width 293 height 57
click at [757, 124] on div at bounding box center [632, 126] width 293 height 39
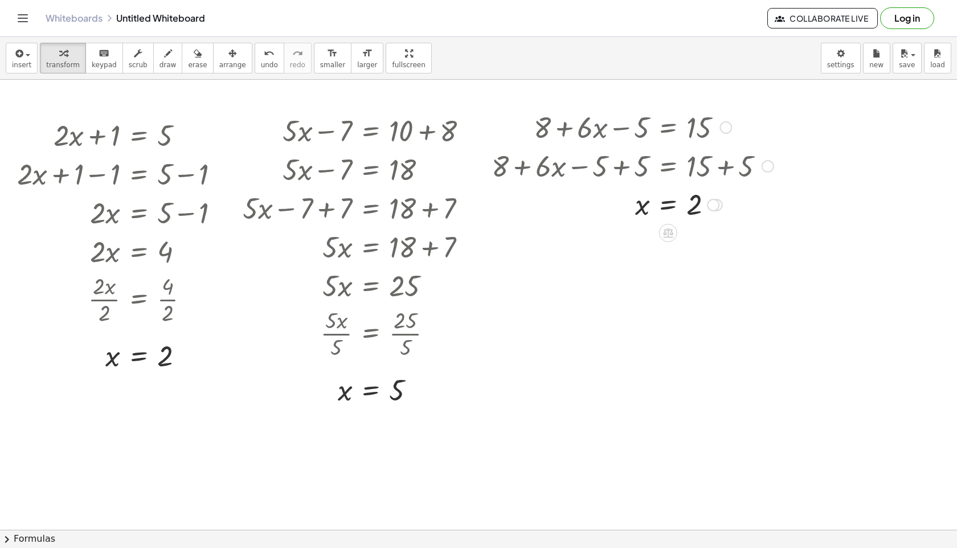
drag, startPoint x: 762, startPoint y: 126, endPoint x: 763, endPoint y: 201, distance: 75.2
click at [668, 128] on div "+ 8 + · 6 · x − 5 = 15 + 8 + · 6 · x − 5 + 5 = + 15 + 5 + 8 + · 6 · x + 0 = + 1…" at bounding box center [668, 128] width 0 height 0
drag, startPoint x: 760, startPoint y: 163, endPoint x: 765, endPoint y: 176, distance: 14.1
click at [765, 176] on div at bounding box center [632, 165] width 293 height 39
drag, startPoint x: 767, startPoint y: 171, endPoint x: 771, endPoint y: 213, distance: 42.3
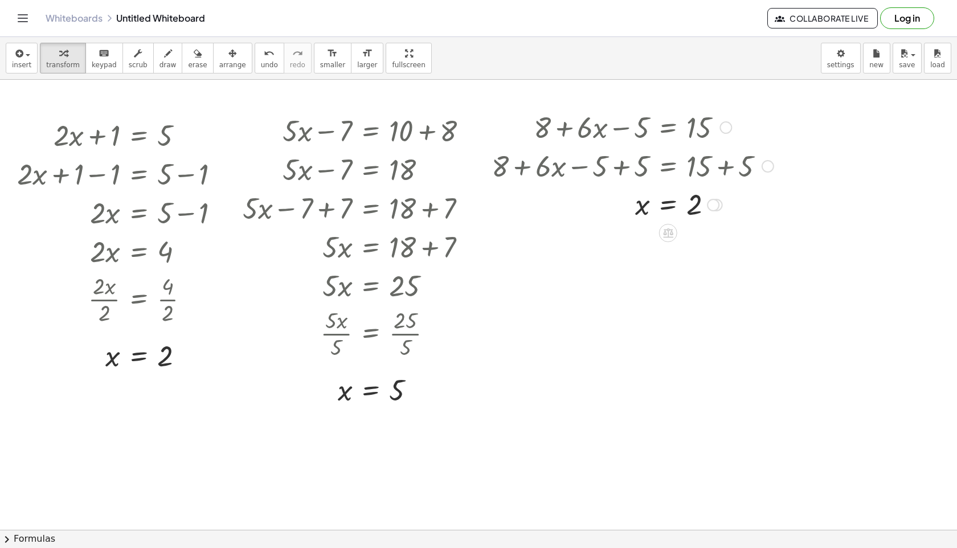
click at [668, 128] on div "+ 8 + · 6 · x − 5 = 15 + 8 + · 6 · x − 5 + 5 = + 15 + 5 + 8 + · 6 · x + 0 = + 1…" at bounding box center [668, 128] width 0 height 0
drag, startPoint x: 720, startPoint y: 206, endPoint x: 730, endPoint y: 260, distance: 55.0
click at [668, 250] on div "x = 2" at bounding box center [668, 250] width 0 height 0
drag, startPoint x: 728, startPoint y: 203, endPoint x: 735, endPoint y: 268, distance: 65.9
click at [668, 244] on div "· 6 · x · 6 = · 12 · 6" at bounding box center [668, 244] width 0 height 0
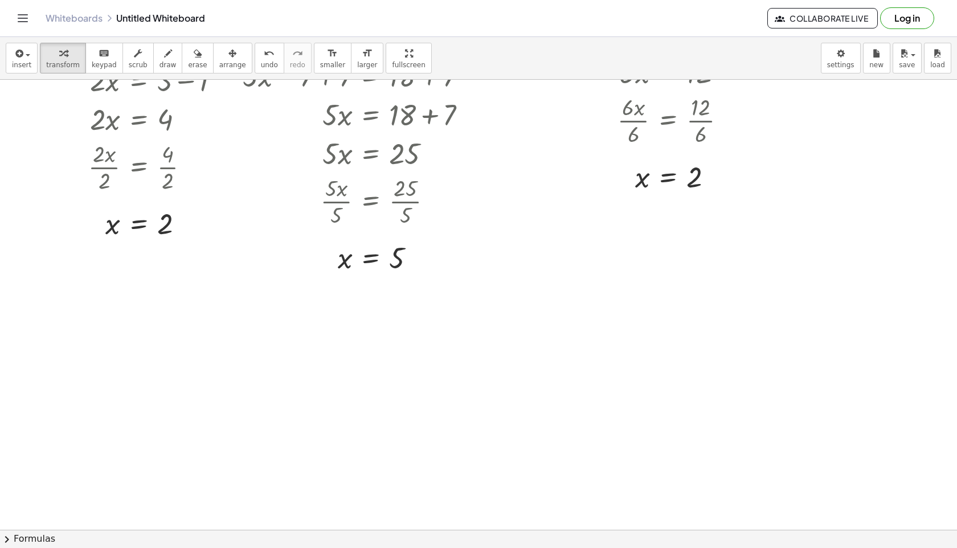
scroll to position [149, 0]
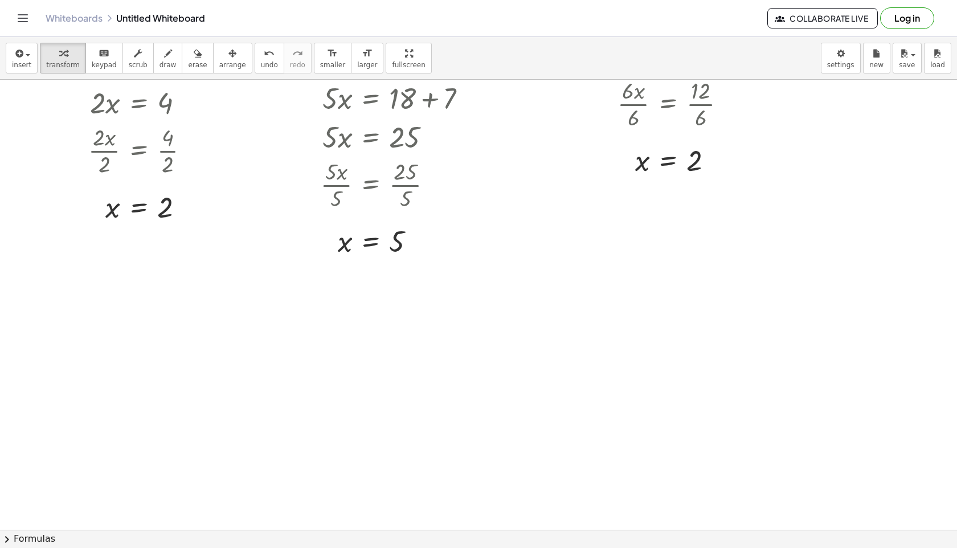
click at [38, 277] on div at bounding box center [478, 418] width 957 height 974
click at [51, 271] on div at bounding box center [478, 418] width 957 height 974
click at [107, 295] on div at bounding box center [143, 293] width 160 height 39
drag, startPoint x: 129, startPoint y: 296, endPoint x: 227, endPoint y: 299, distance: 98.0
click at [128, 328] on div at bounding box center [142, 332] width 233 height 39
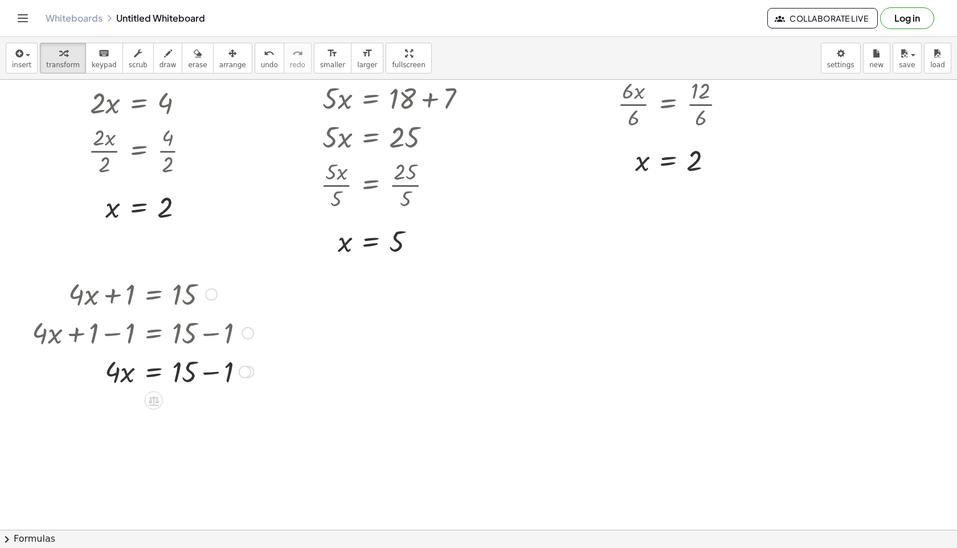
click at [227, 375] on div at bounding box center [142, 371] width 233 height 39
click at [149, 435] on icon at bounding box center [154, 440] width 12 height 12
click at [175, 439] on span "÷" at bounding box center [176, 439] width 6 height 17
click at [123, 429] on div at bounding box center [142, 409] width 233 height 57
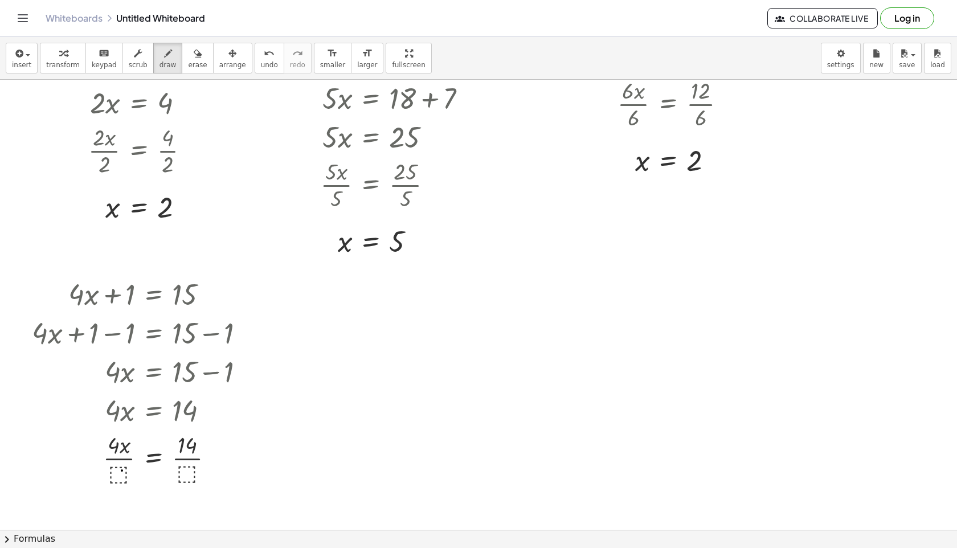
click at [122, 471] on div at bounding box center [478, 418] width 957 height 974
click at [112, 469] on div at bounding box center [478, 418] width 957 height 974
click at [122, 472] on div at bounding box center [478, 418] width 957 height 974
click at [261, 59] on div "undo" at bounding box center [269, 53] width 17 height 14
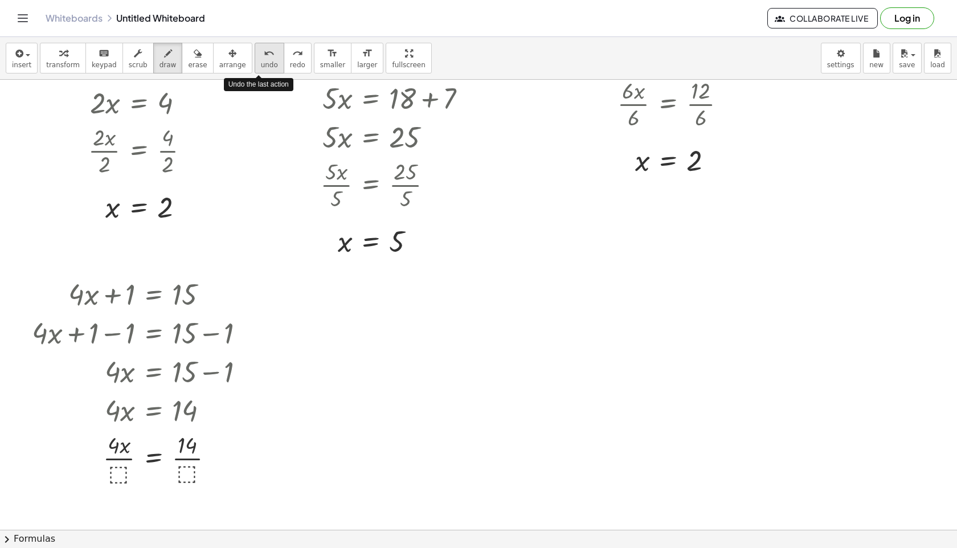
click at [261, 59] on div "undo" at bounding box center [269, 53] width 17 height 14
click at [68, 56] on div "button" at bounding box center [63, 53] width 34 height 14
click at [123, 475] on div at bounding box center [142, 457] width 233 height 57
click at [116, 457] on div at bounding box center [142, 457] width 233 height 57
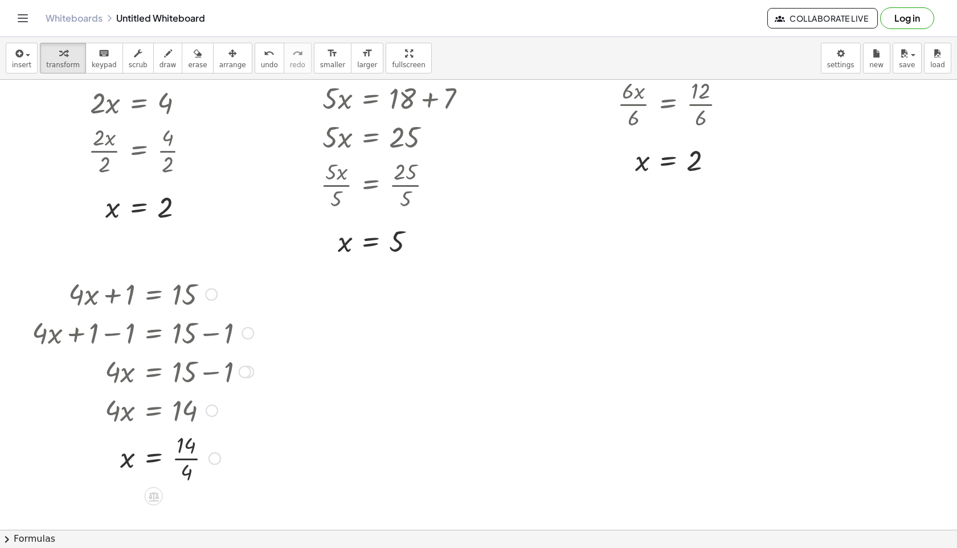
click at [192, 456] on div at bounding box center [142, 457] width 233 height 57
click at [188, 463] on div at bounding box center [142, 457] width 233 height 57
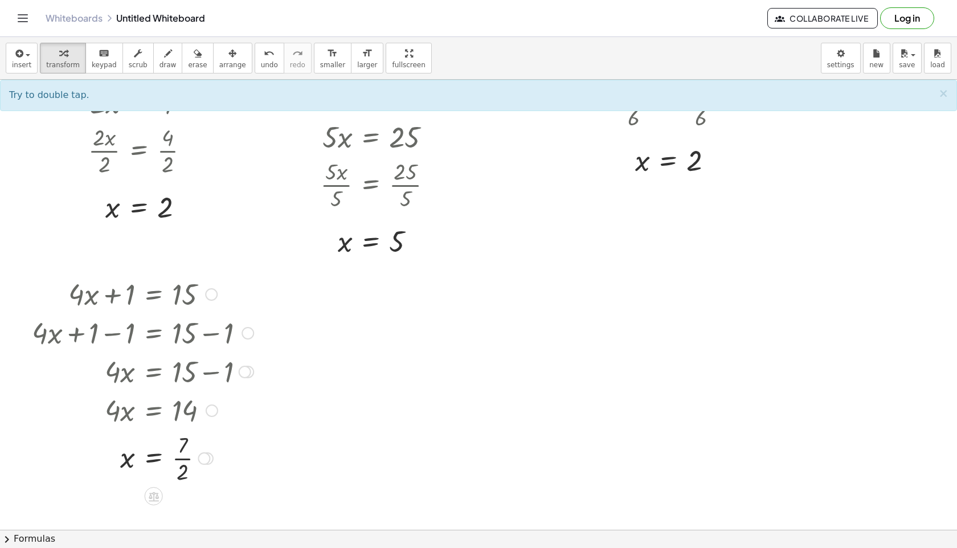
click at [208, 462] on div at bounding box center [204, 458] width 13 height 13
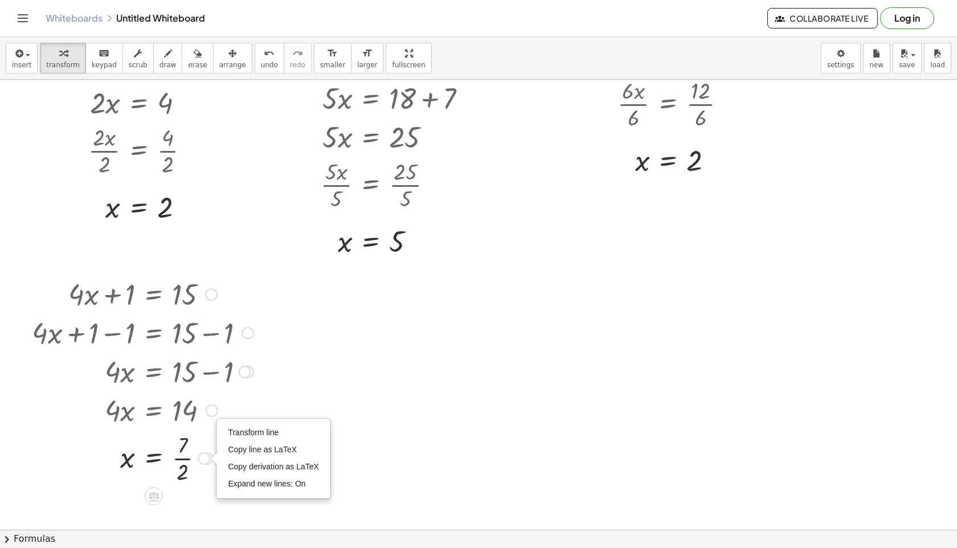
click at [208, 462] on div "Transform line Copy line as LaTeX Copy derivation as LaTeX Expand new lines: On" at bounding box center [204, 458] width 13 height 13
drag, startPoint x: 208, startPoint y: 457, endPoint x: 209, endPoint y: 506, distance: 48.4
click at [154, 498] on div "x = · 7 · 2 Transform line Copy line as LaTeX Copy derivation as LaTeX Expand n…" at bounding box center [154, 498] width 0 height 0
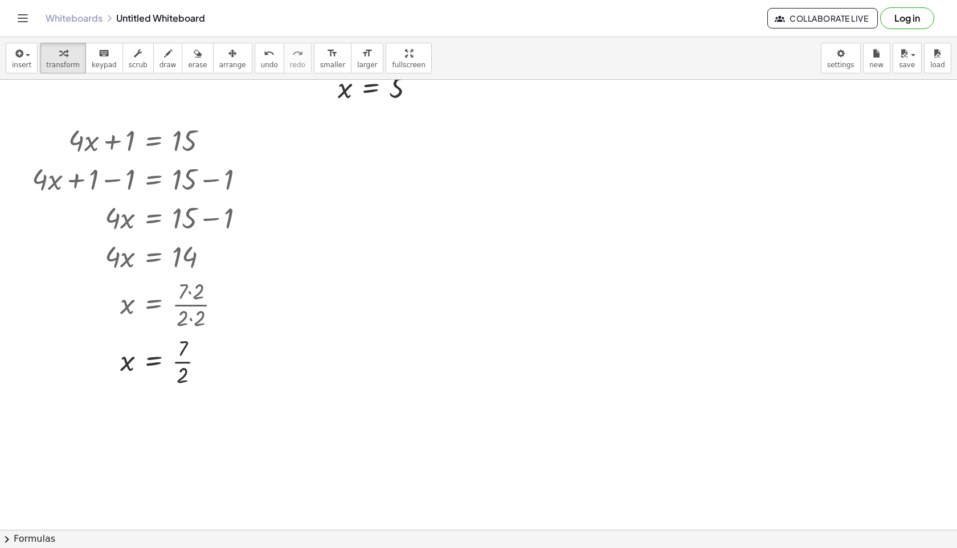
scroll to position [305, 0]
click at [182, 368] on div at bounding box center [142, 358] width 233 height 57
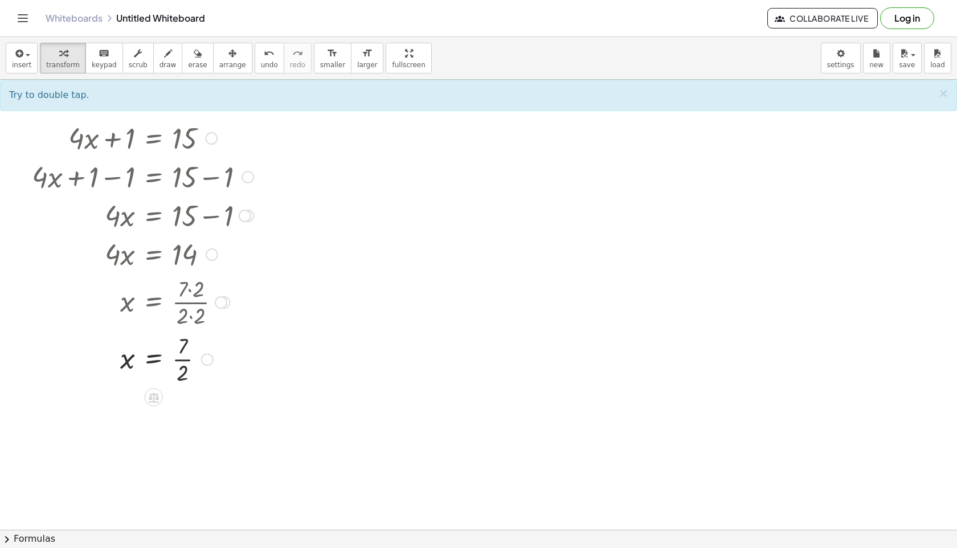
click at [183, 363] on div at bounding box center [142, 358] width 233 height 57
click at [161, 393] on div at bounding box center [154, 397] width 18 height 18
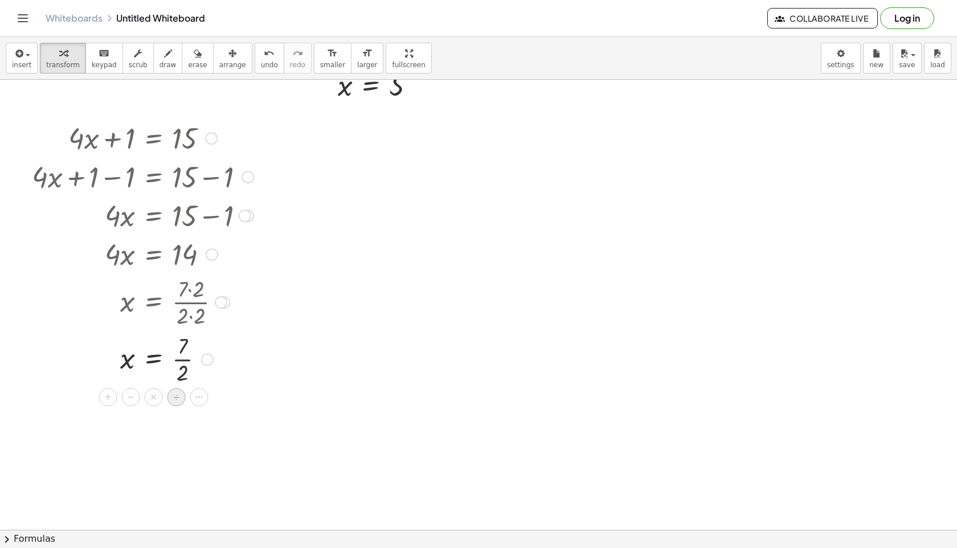
click at [183, 394] on div "÷" at bounding box center [176, 397] width 18 height 18
click at [259, 70] on button "undo undo" at bounding box center [270, 58] width 30 height 31
